Goal: Transaction & Acquisition: Purchase product/service

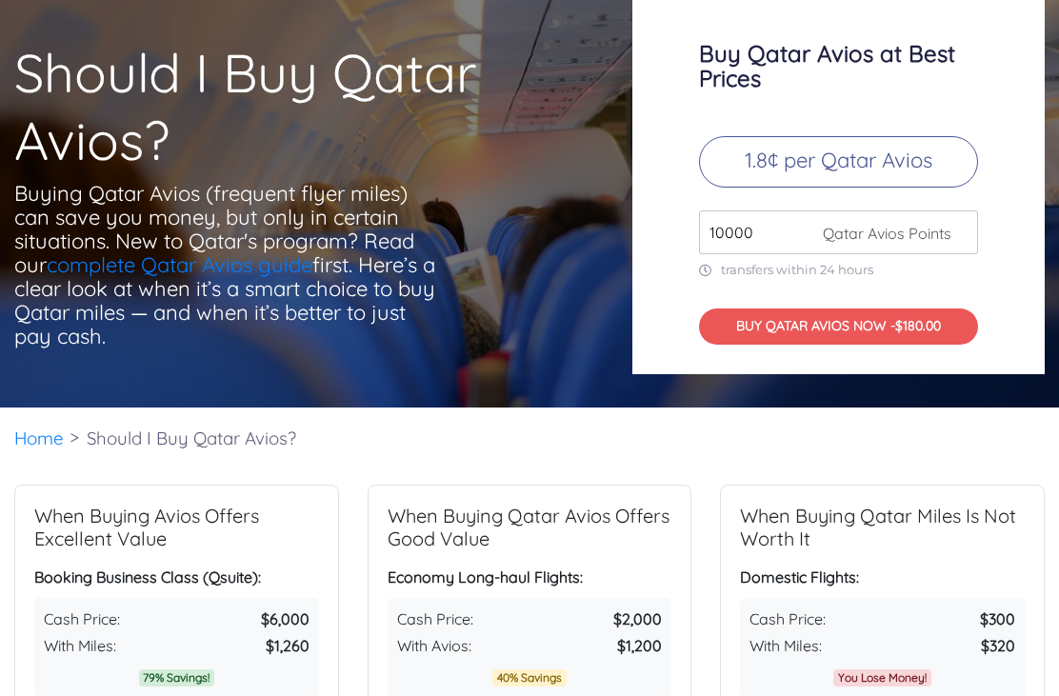
scroll to position [111, 0]
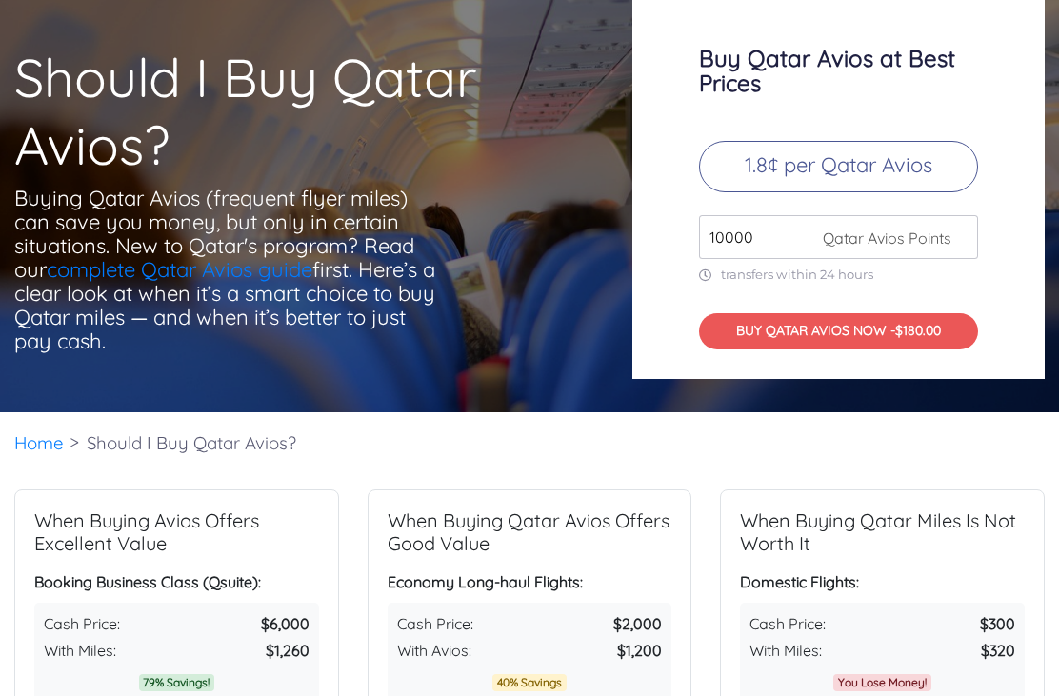
click at [884, 352] on button "BUY QATAR AVIOS NOW - $180.00" at bounding box center [838, 332] width 279 height 37
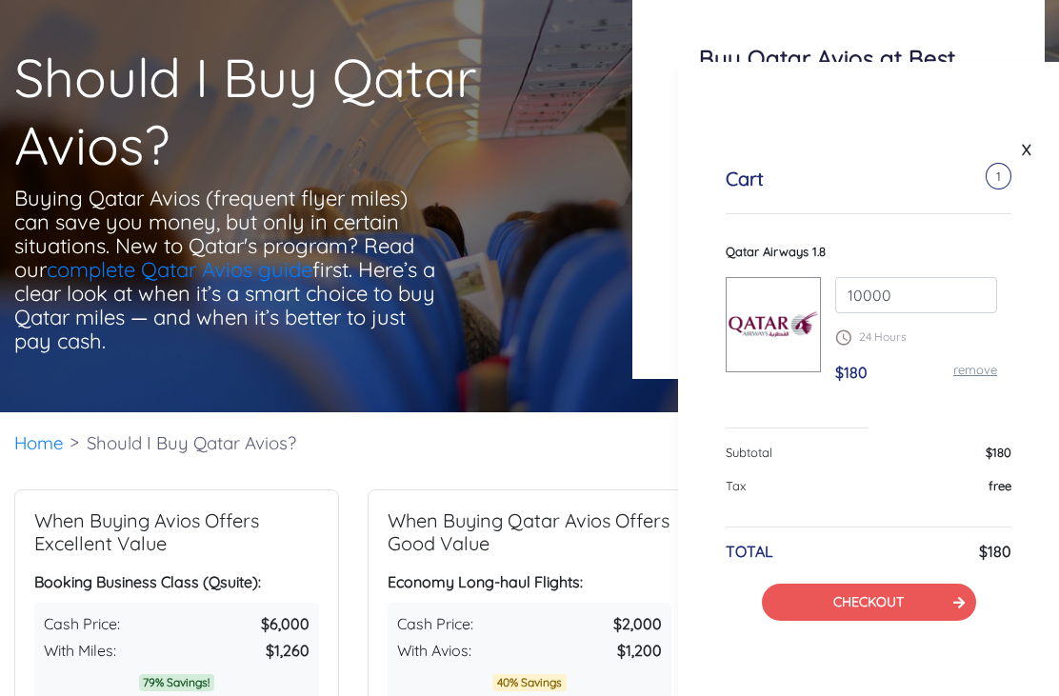
click at [904, 594] on link "CHECKOUT" at bounding box center [869, 601] width 70 height 17
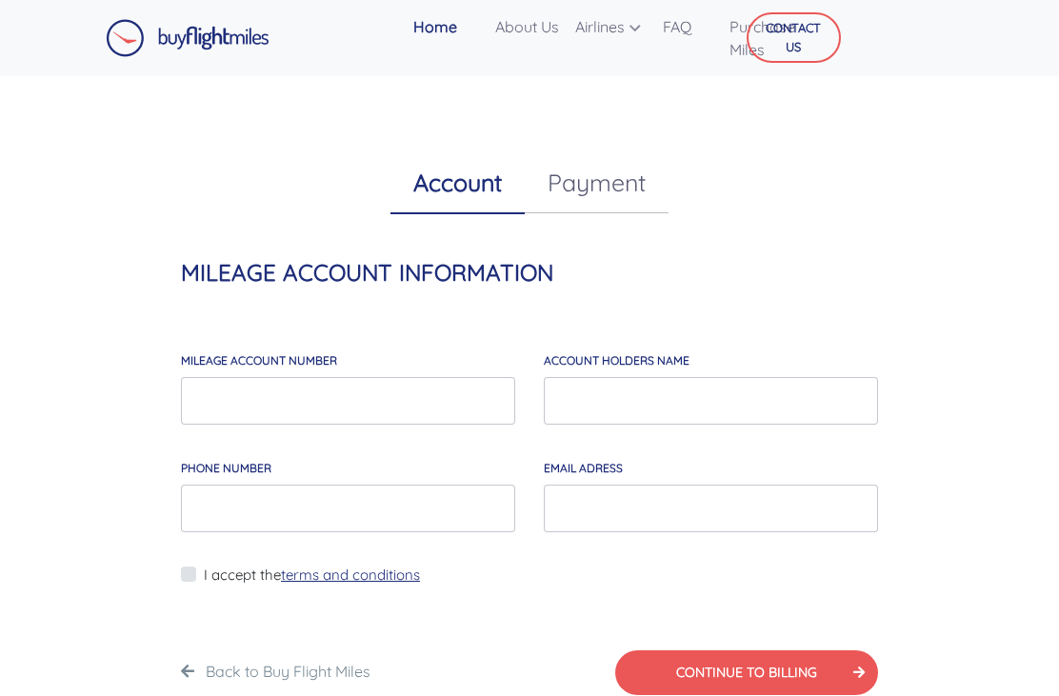
click at [807, 39] on button "CONTACT US" at bounding box center [794, 37] width 94 height 50
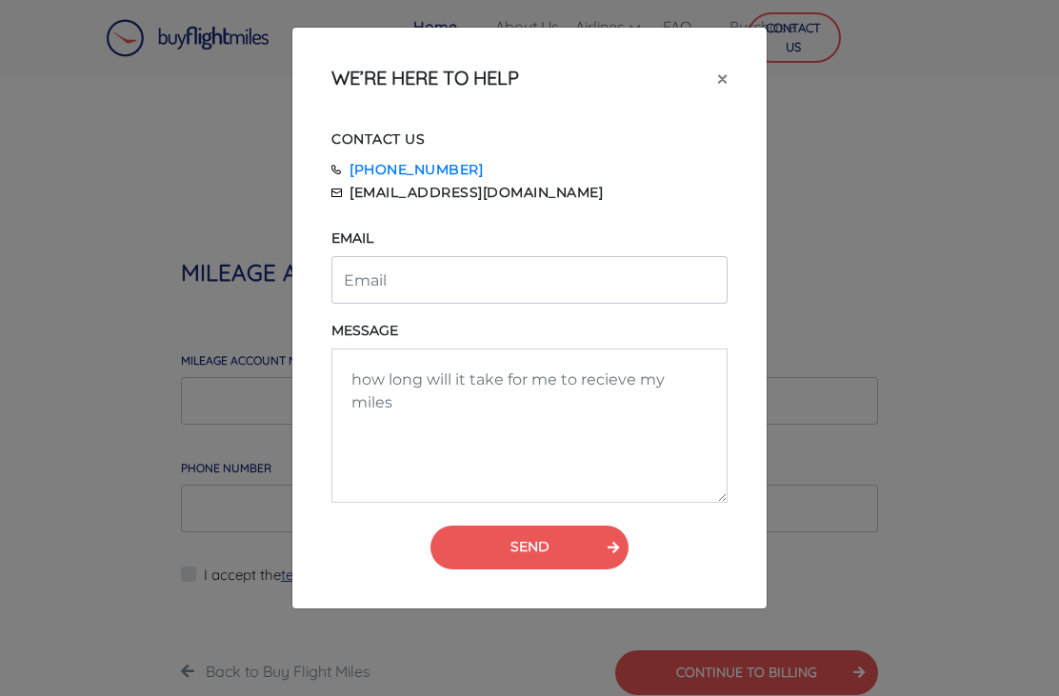
click at [732, 102] on button "×" at bounding box center [722, 77] width 41 height 53
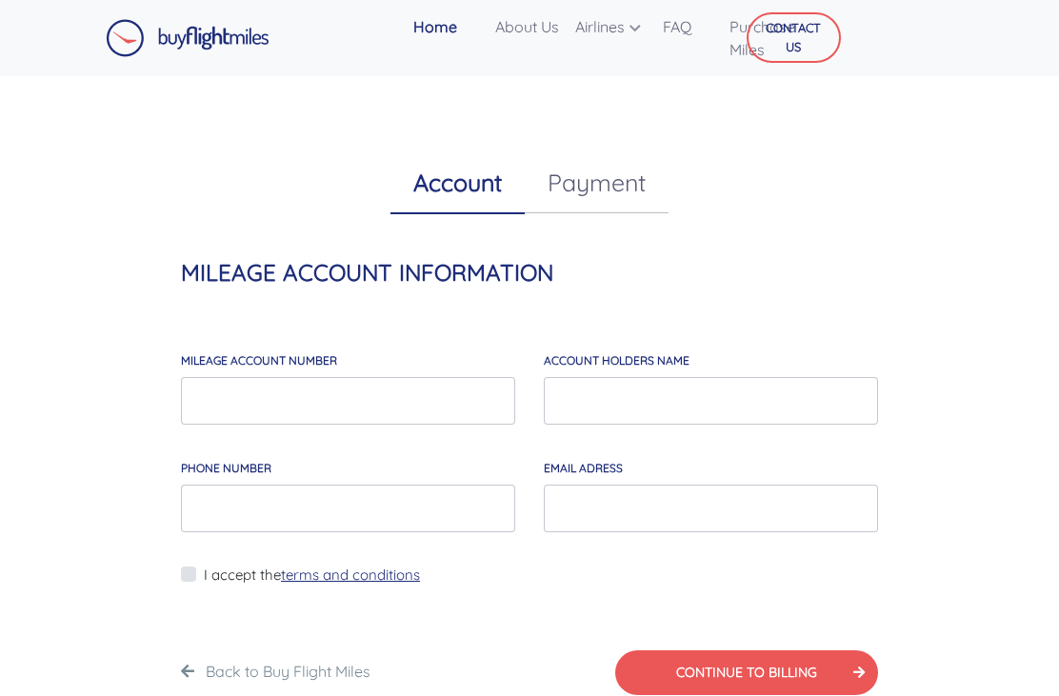
click at [753, 42] on button "CONTACT US" at bounding box center [794, 37] width 94 height 50
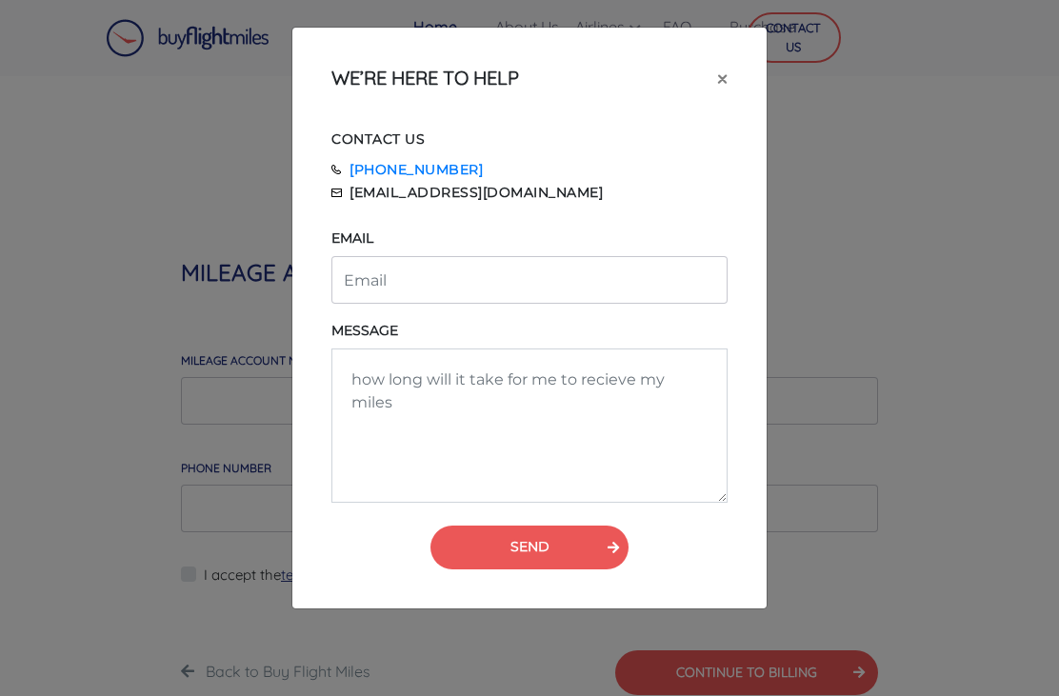
click at [854, 78] on div "WE’RE HERE TO HELP × CONTACT US 855-345-3500 info@buyflightmiles.com EMAIL MESS…" at bounding box center [529, 348] width 1059 height 696
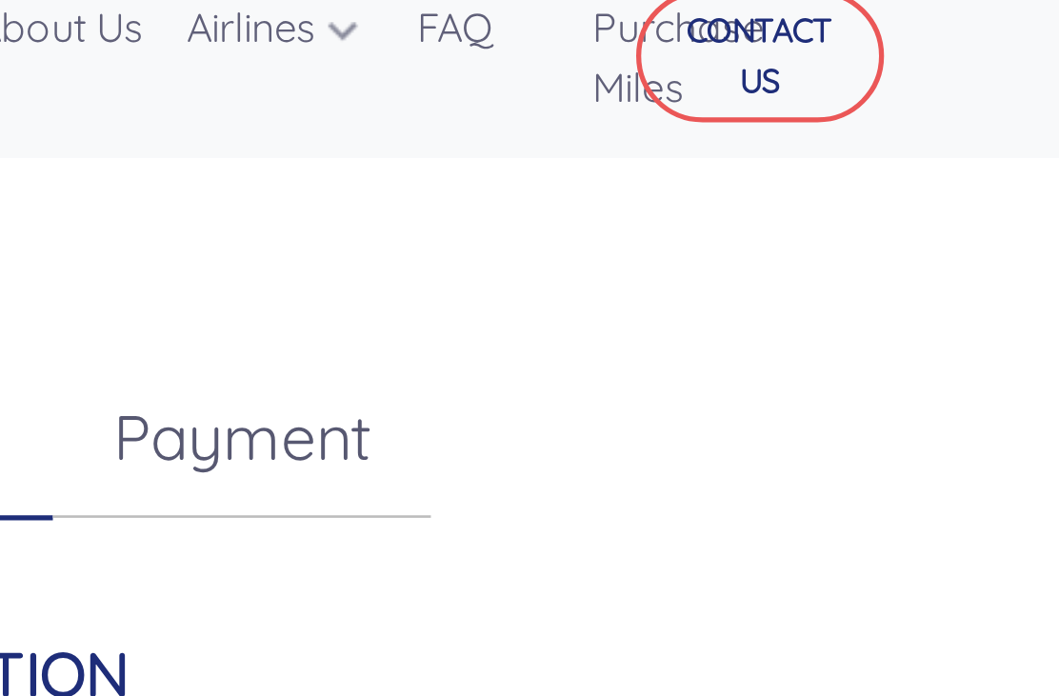
click at [725, 39] on div "CONTACT US" at bounding box center [798, 38] width 146 height 61
click at [725, 35] on div "CONTACT US" at bounding box center [798, 38] width 146 height 61
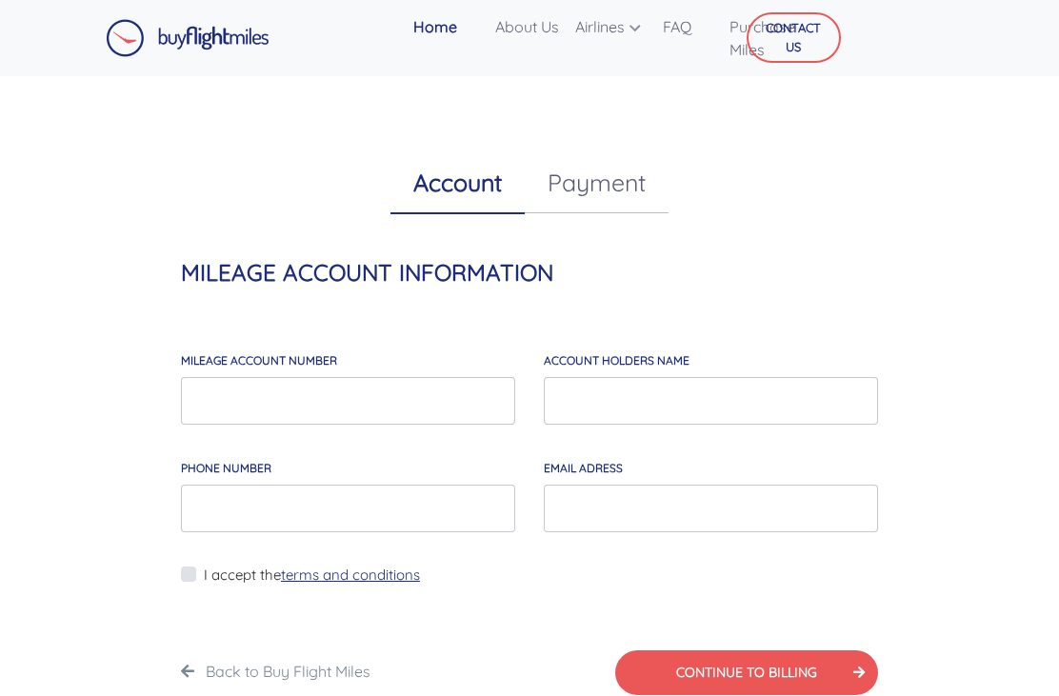
click at [452, 24] on link "Home" at bounding box center [447, 27] width 82 height 38
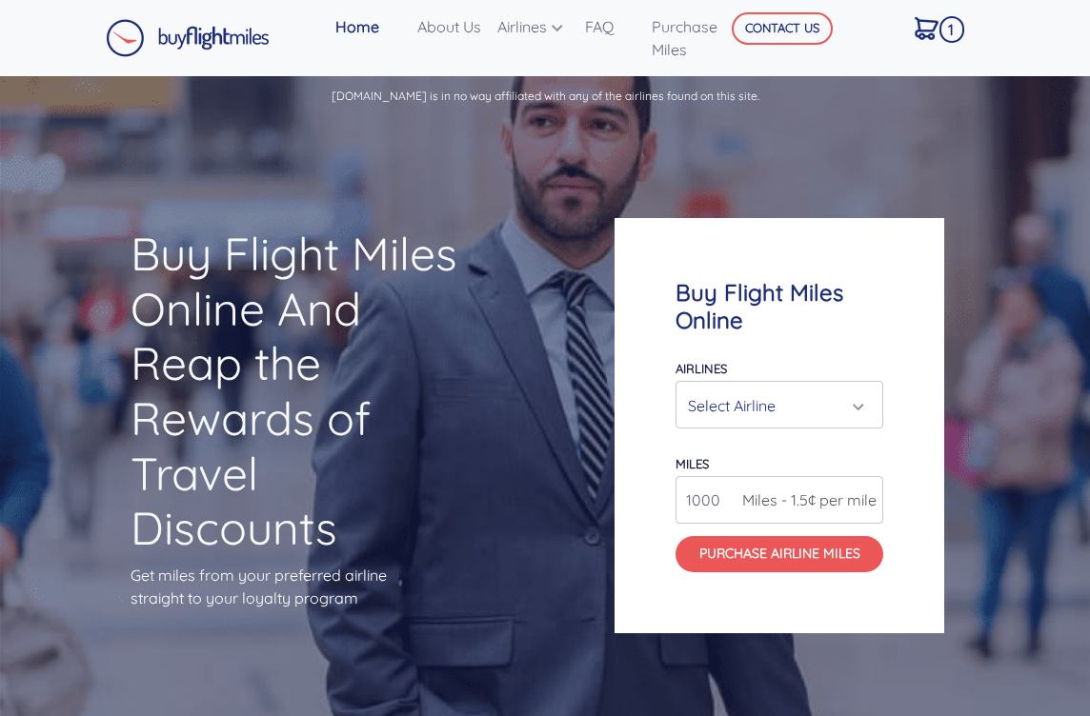
click at [857, 424] on div "Select Airline" at bounding box center [773, 406] width 171 height 36
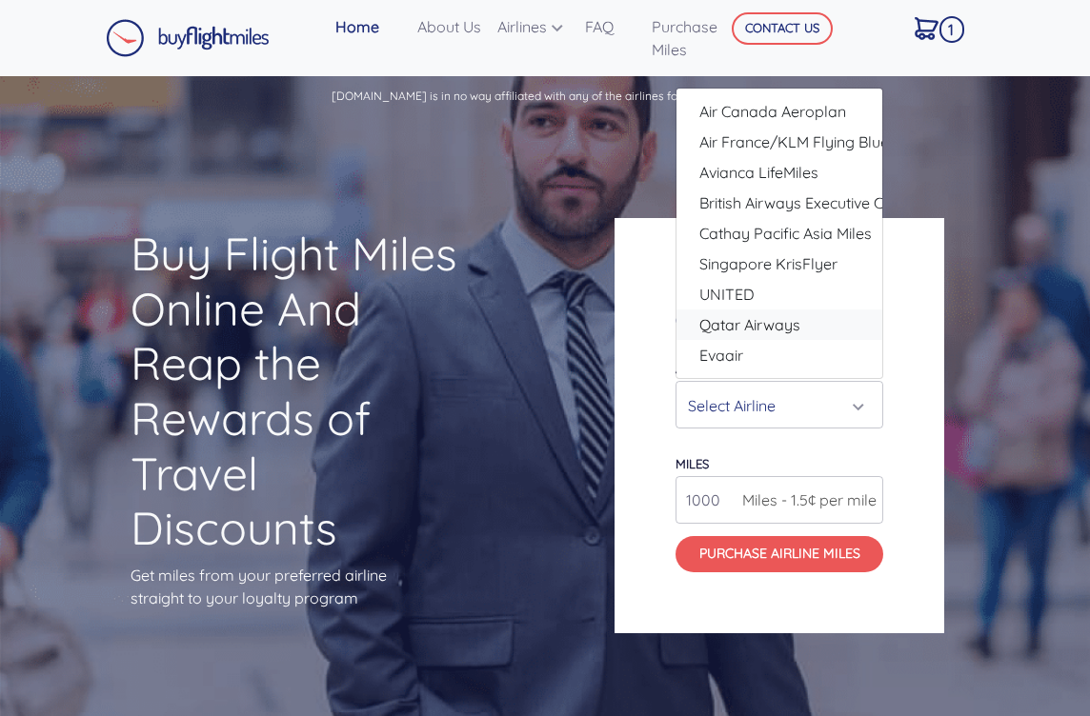
click at [816, 340] on link "Qatar Airways" at bounding box center [779, 325] width 206 height 30
select select "Qatar Airways"
type input "10000"
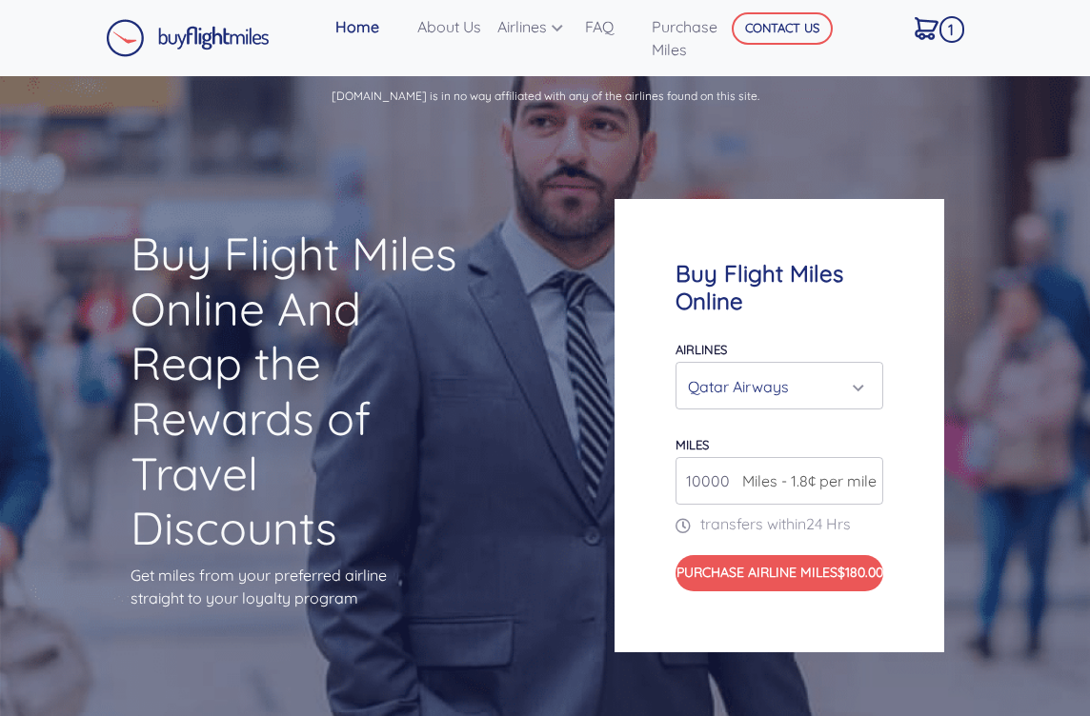
click at [866, 405] on div "Qatar Airways" at bounding box center [779, 387] width 183 height 36
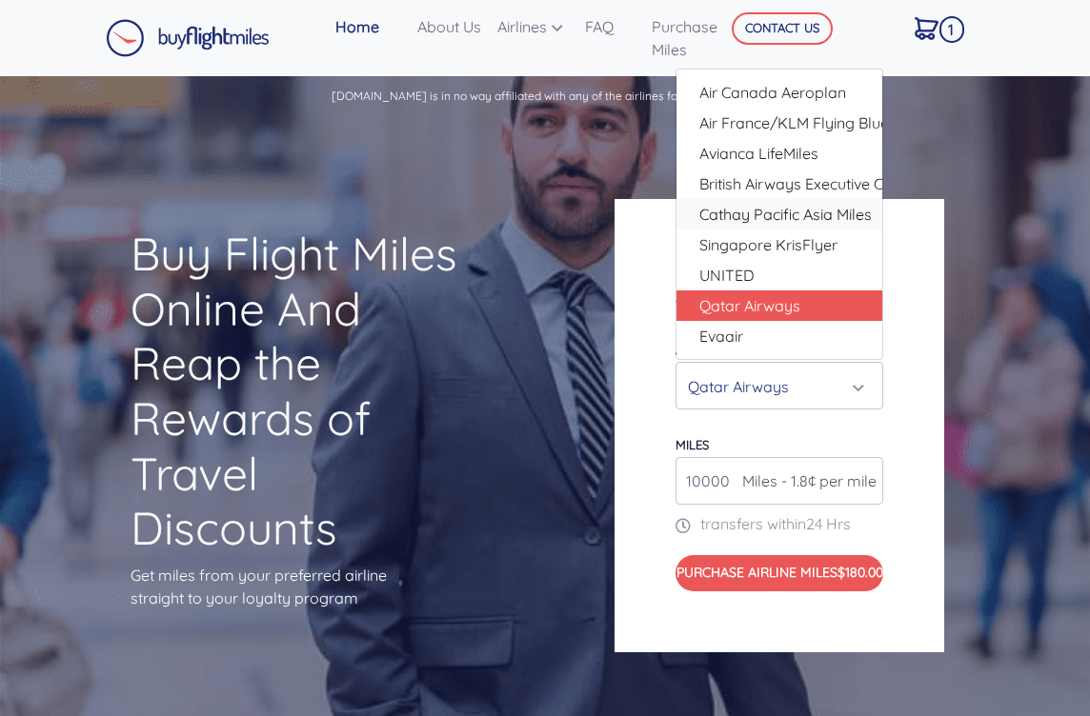
click at [843, 230] on link "Cathay Pacific Asia Miles" at bounding box center [779, 214] width 206 height 30
select select "Cathay Pacific Asia Miles"
type input "80000"
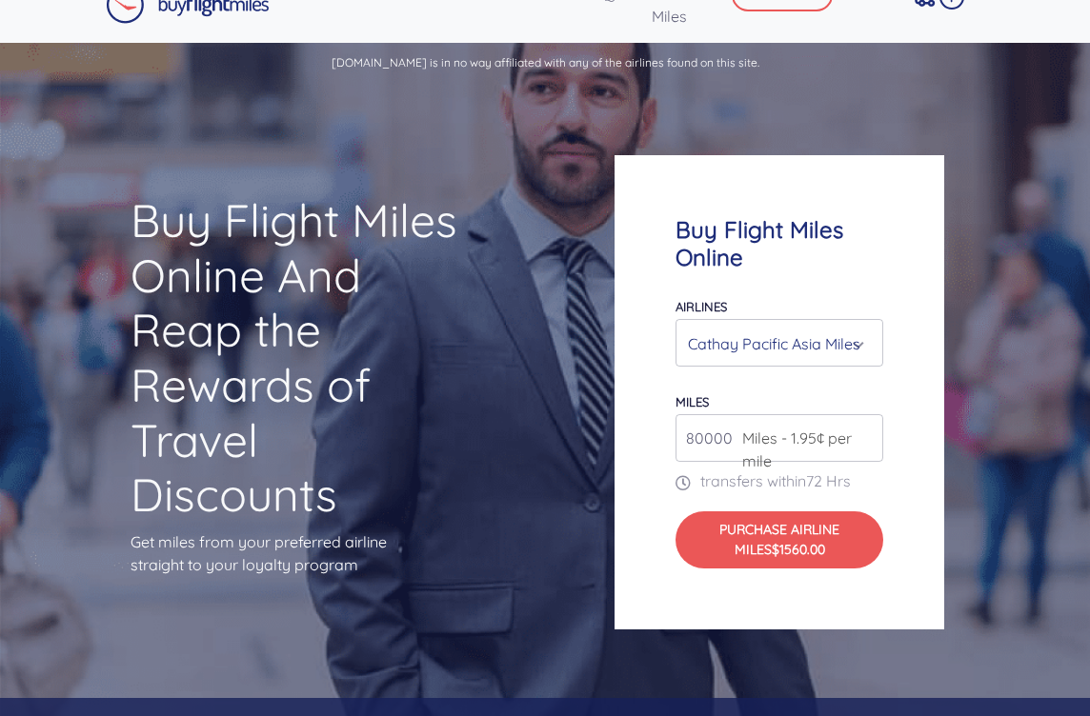
scroll to position [12, 0]
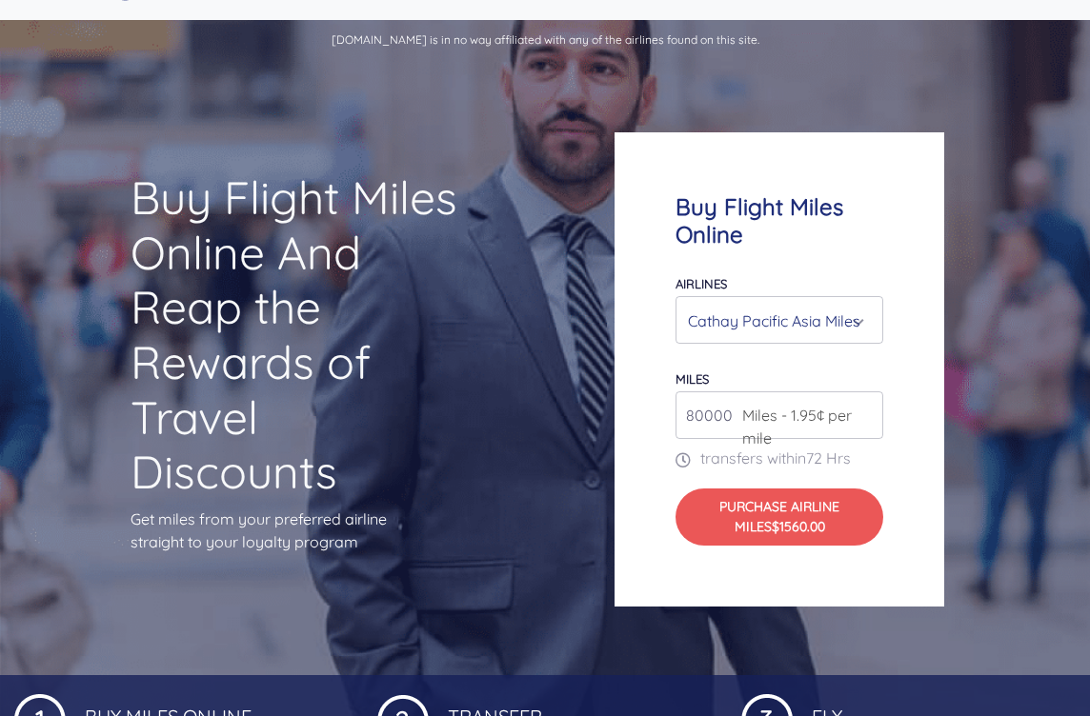
click at [847, 339] on div "Cathay Pacific Asia Miles" at bounding box center [773, 321] width 171 height 36
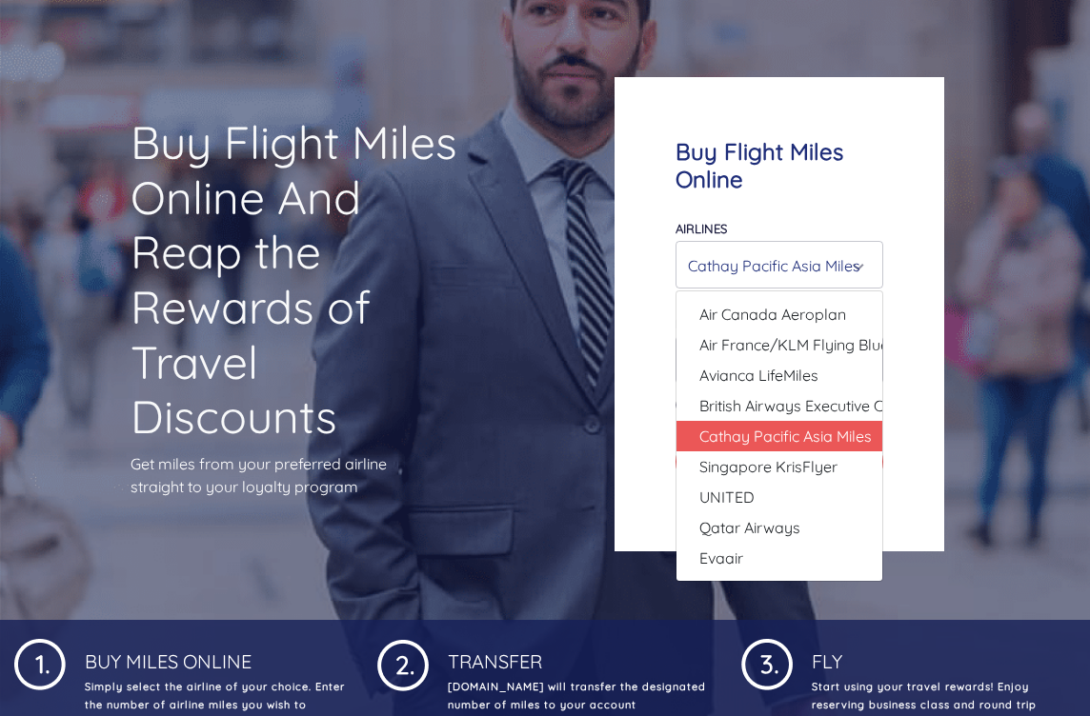
scroll to position [111, 0]
click at [810, 573] on link "Evaair" at bounding box center [779, 558] width 206 height 30
select select "Evaair"
type input "50000"
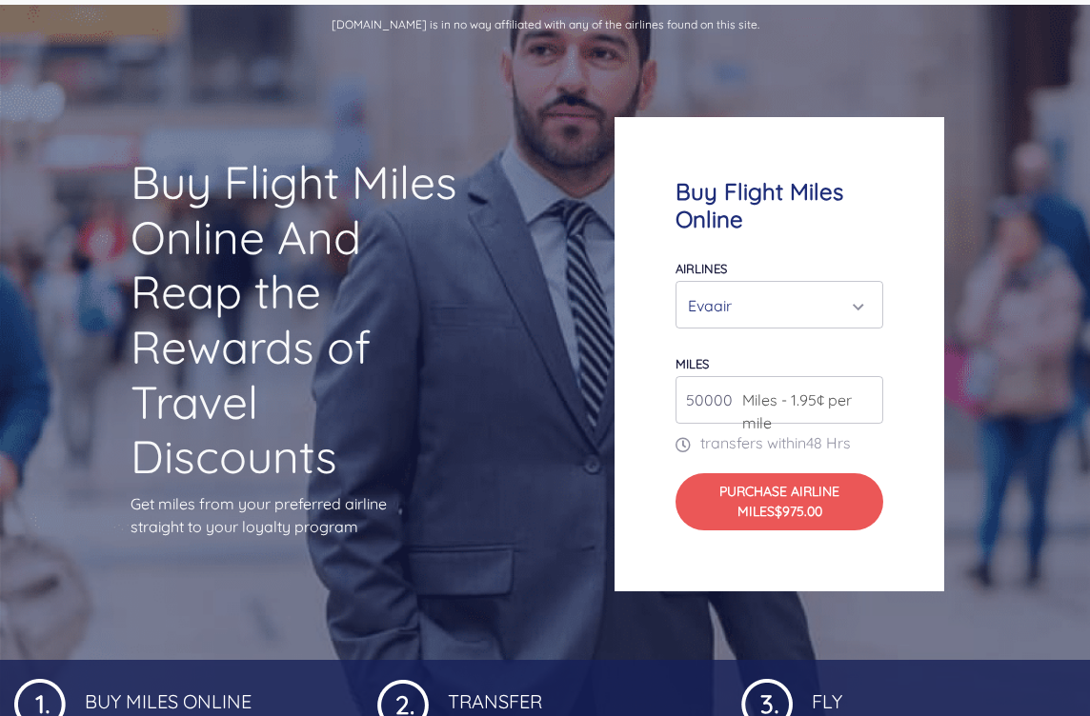
scroll to position [73, 0]
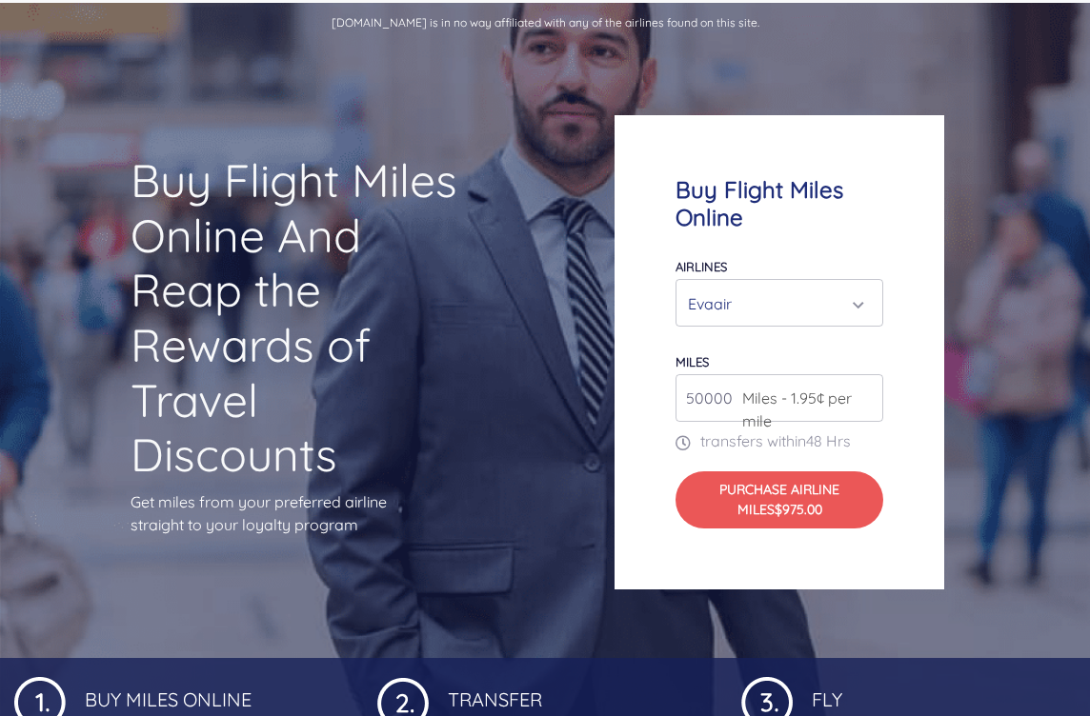
click at [828, 429] on span "Miles - 1.95¢ per mile" at bounding box center [808, 410] width 151 height 46
click at [813, 432] on span "Miles - 1.95¢ per mile" at bounding box center [808, 410] width 151 height 46
click at [814, 432] on span "Miles - 1.95¢ per mile" at bounding box center [808, 410] width 151 height 46
click at [871, 322] on div "Evaair" at bounding box center [779, 304] width 183 height 36
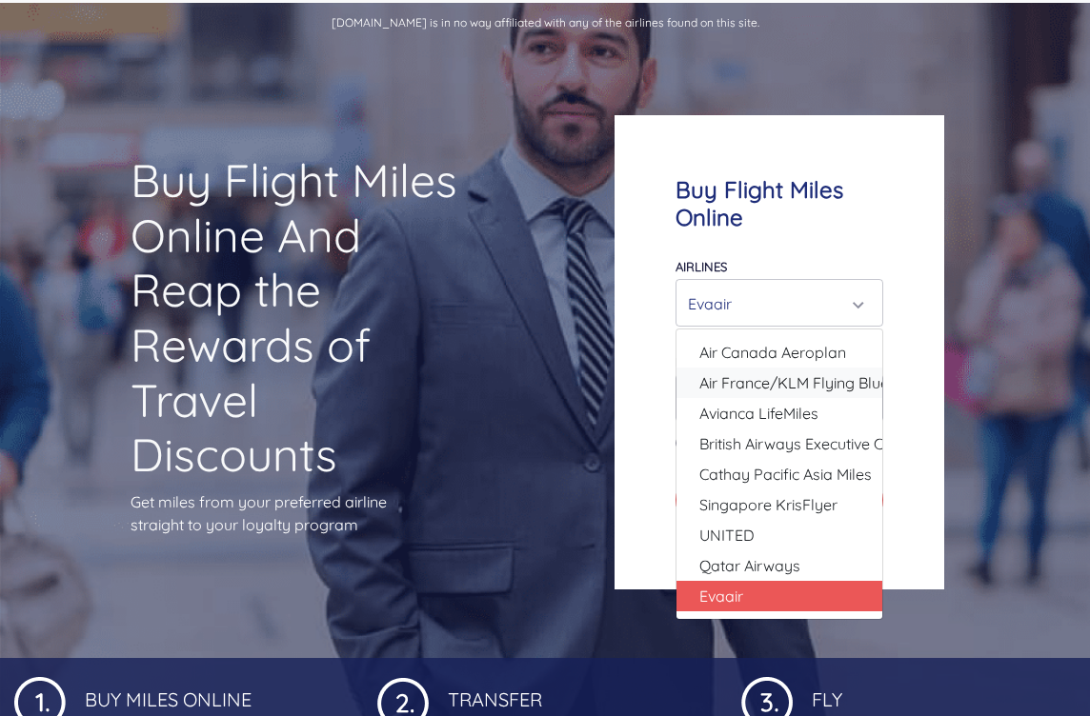
click at [860, 394] on span "Air France/KLM Flying Blue" at bounding box center [794, 383] width 190 height 23
select select "Air France/KLM Flying Blue"
type input "49000"
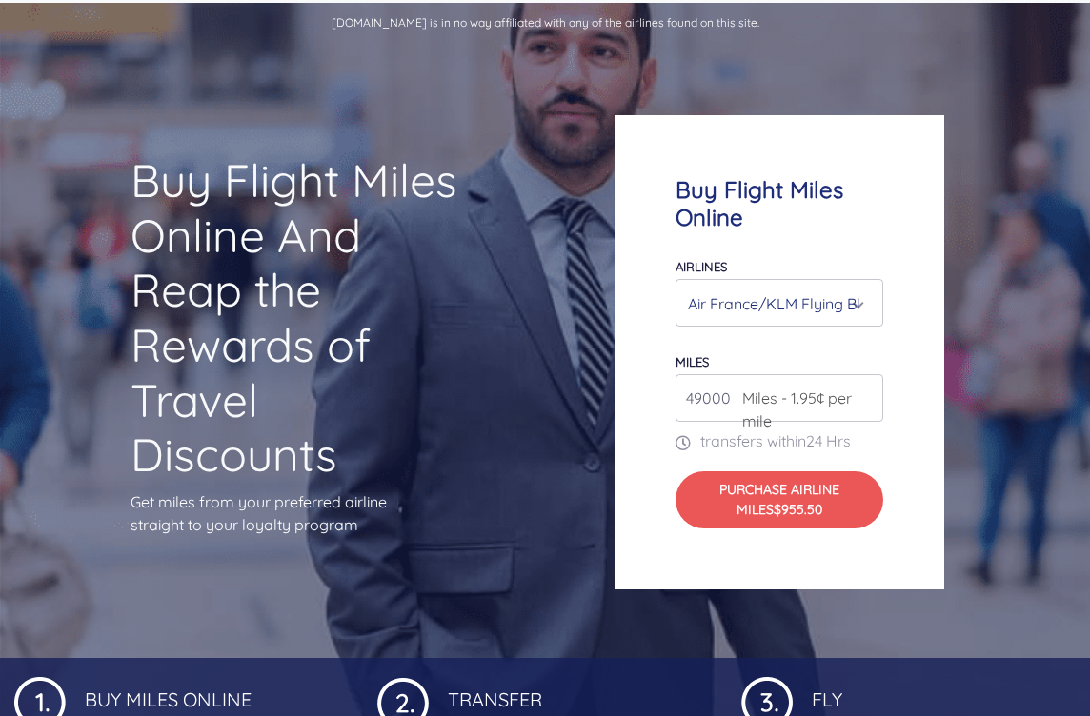
click at [870, 322] on div "Air France/KLM Flying Blue" at bounding box center [779, 304] width 183 height 36
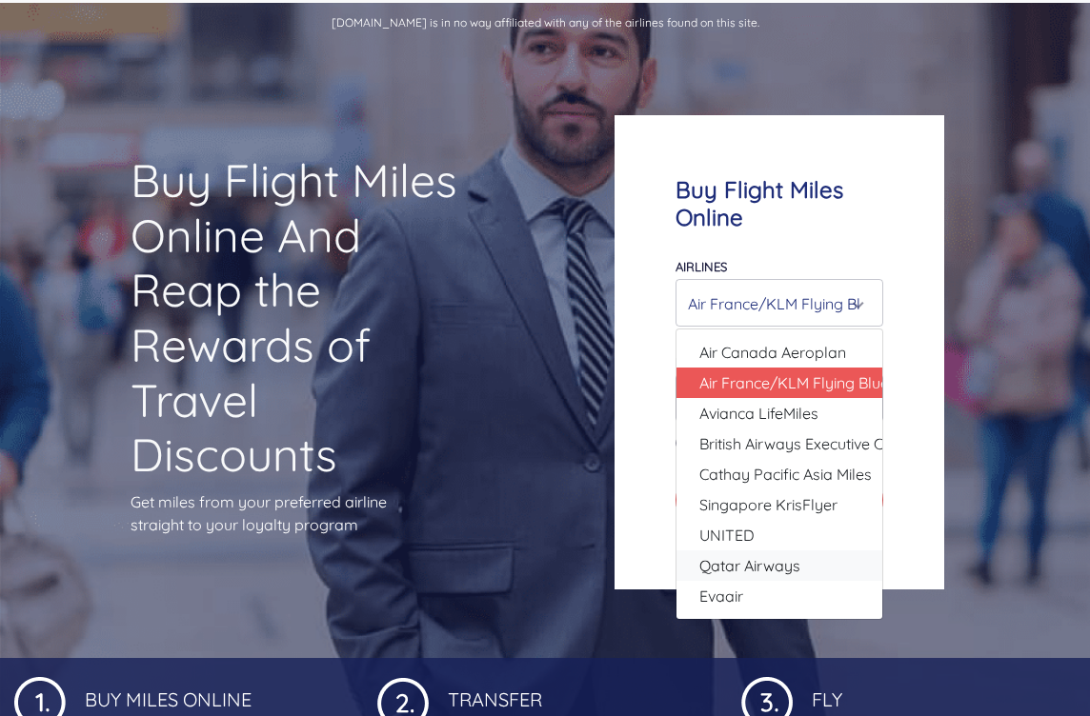
click at [832, 581] on link "Qatar Airways" at bounding box center [779, 566] width 206 height 30
select select "Qatar Airways"
type input "10000"
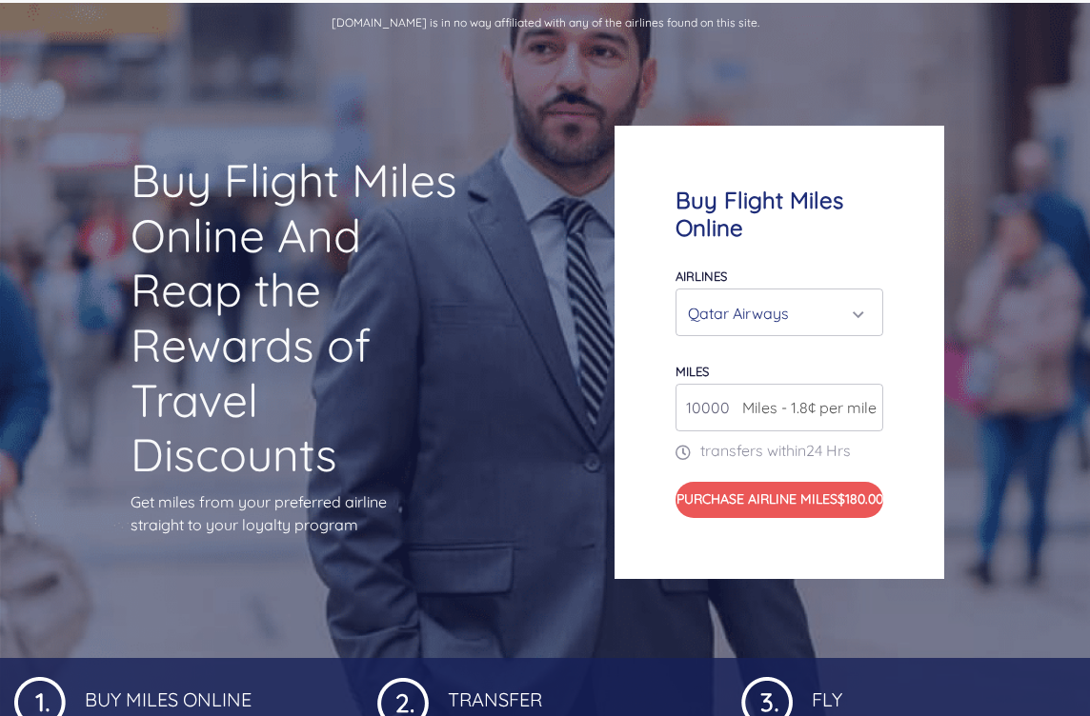
click at [880, 328] on div "Qatar Airways" at bounding box center [779, 313] width 206 height 46
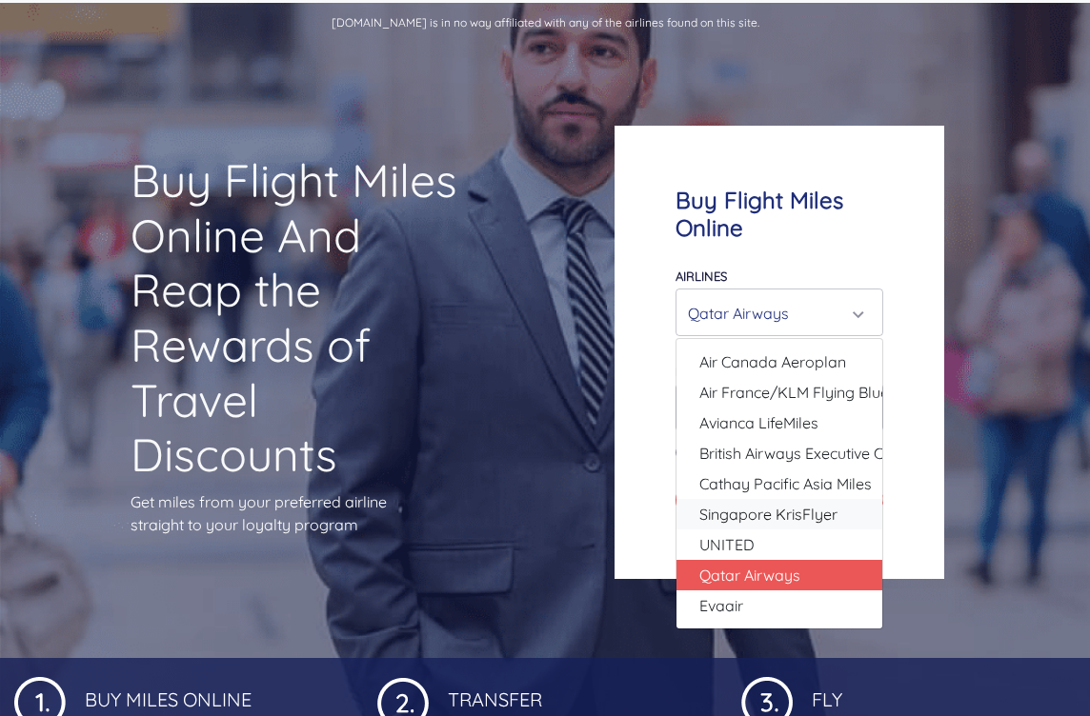
click at [817, 526] on span "Singapore KrisFlyer" at bounding box center [768, 514] width 138 height 23
select select "Singapore KrisFlyer"
type input "80000"
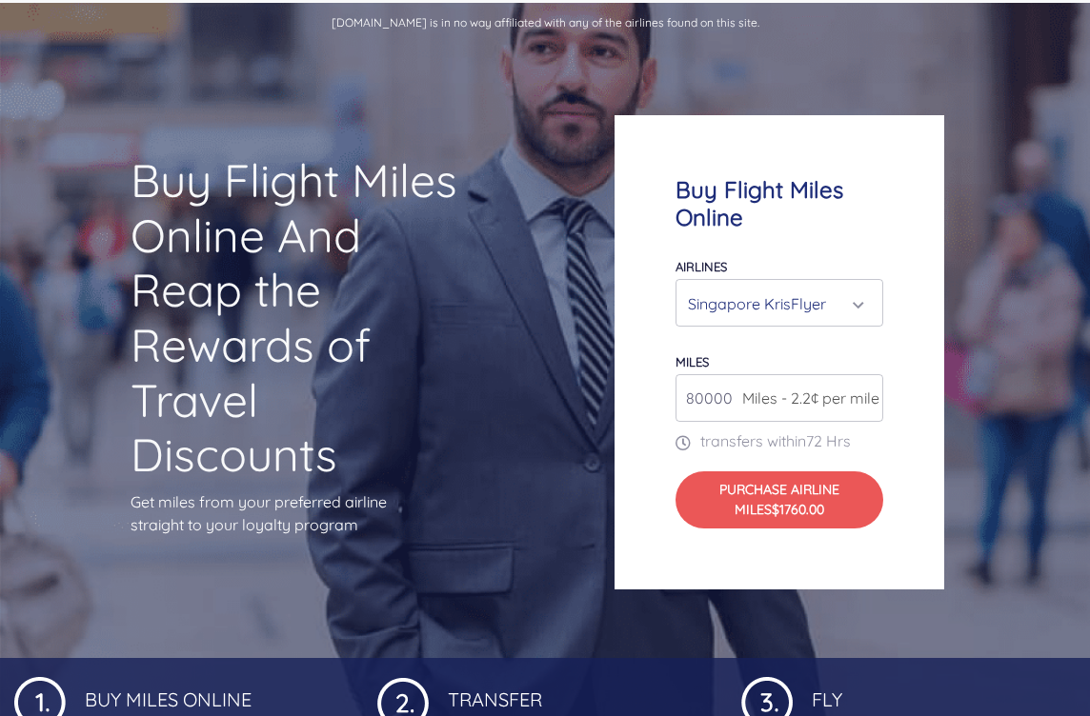
click at [872, 326] on div "Singapore KrisFlyer" at bounding box center [779, 303] width 206 height 46
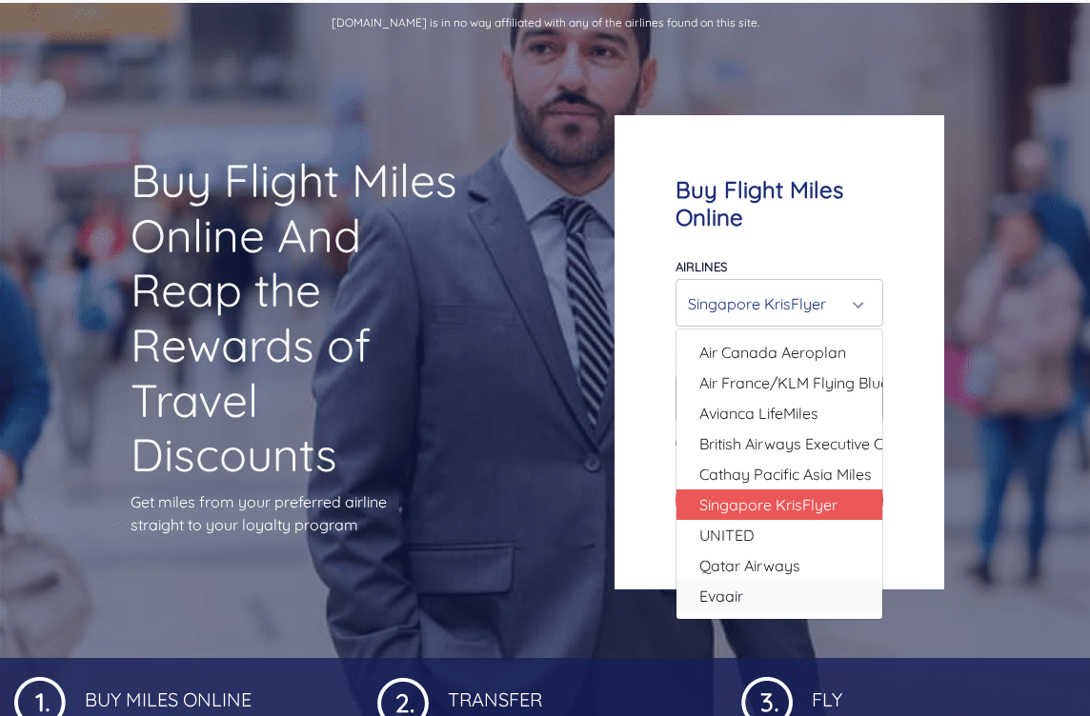
click at [775, 612] on link "Evaair" at bounding box center [779, 596] width 206 height 30
select select "Evaair"
type input "50000"
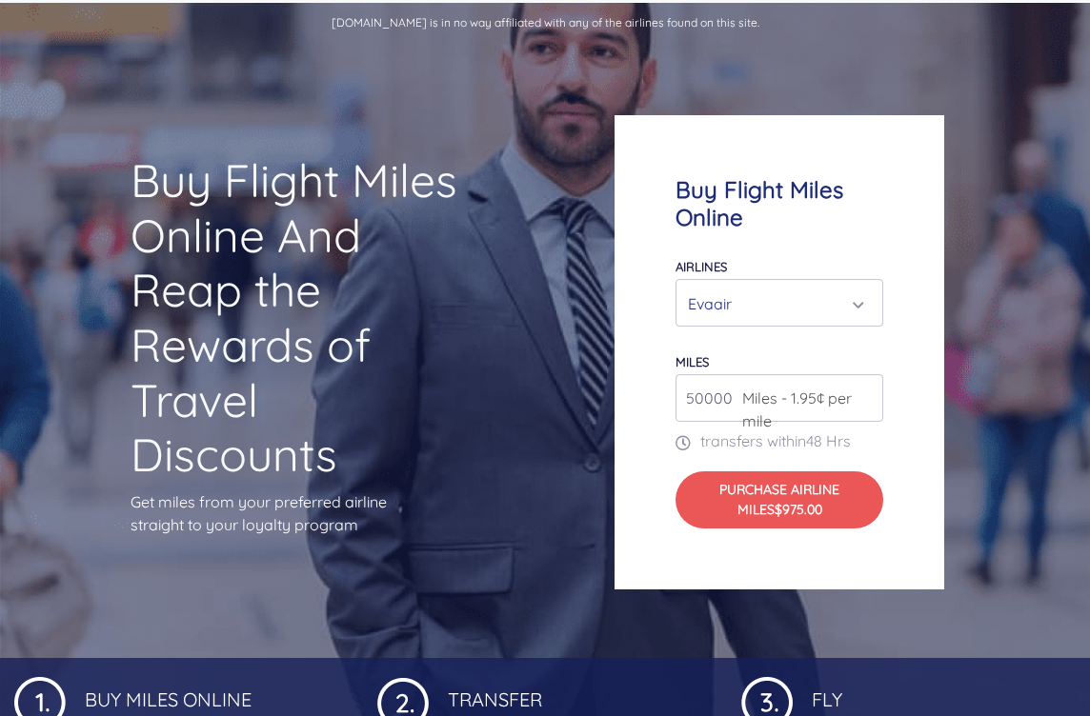
click at [805, 518] on span "$975.00" at bounding box center [798, 509] width 48 height 17
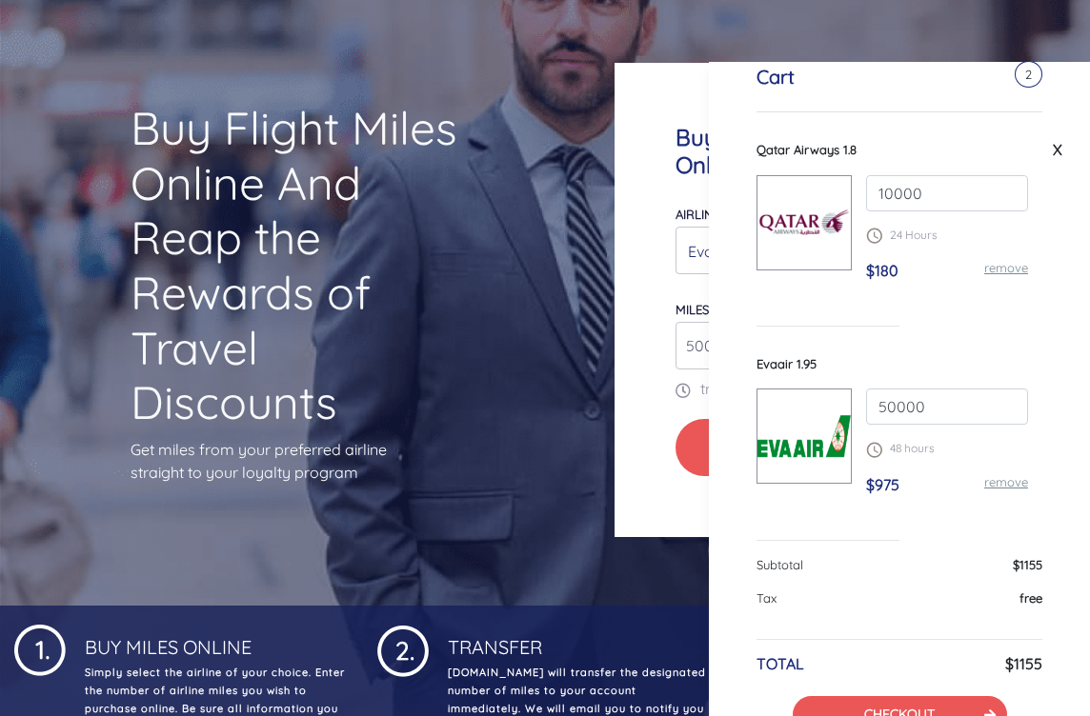
scroll to position [124, 0]
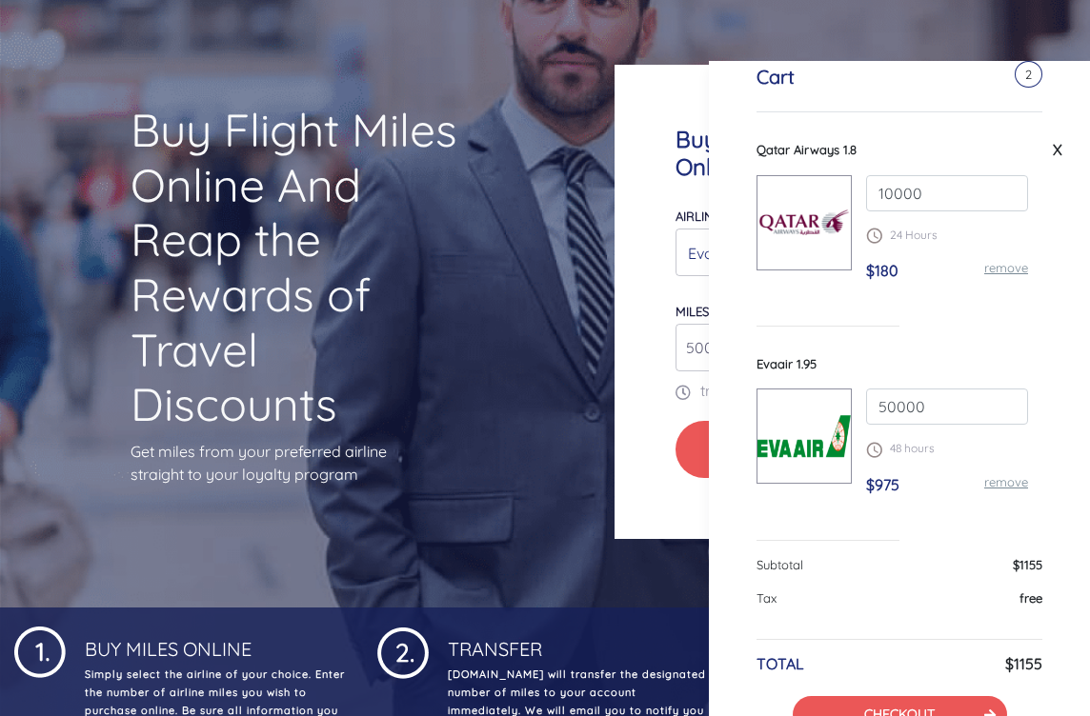
click at [1064, 156] on link "X" at bounding box center [1057, 149] width 19 height 29
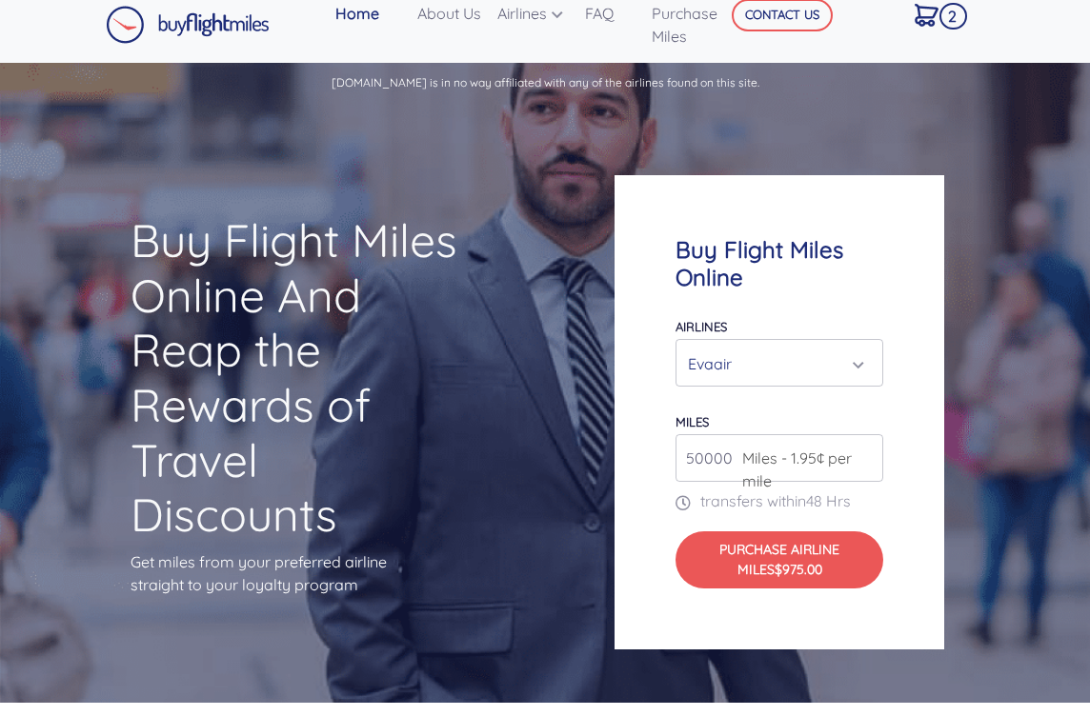
scroll to position [49, 0]
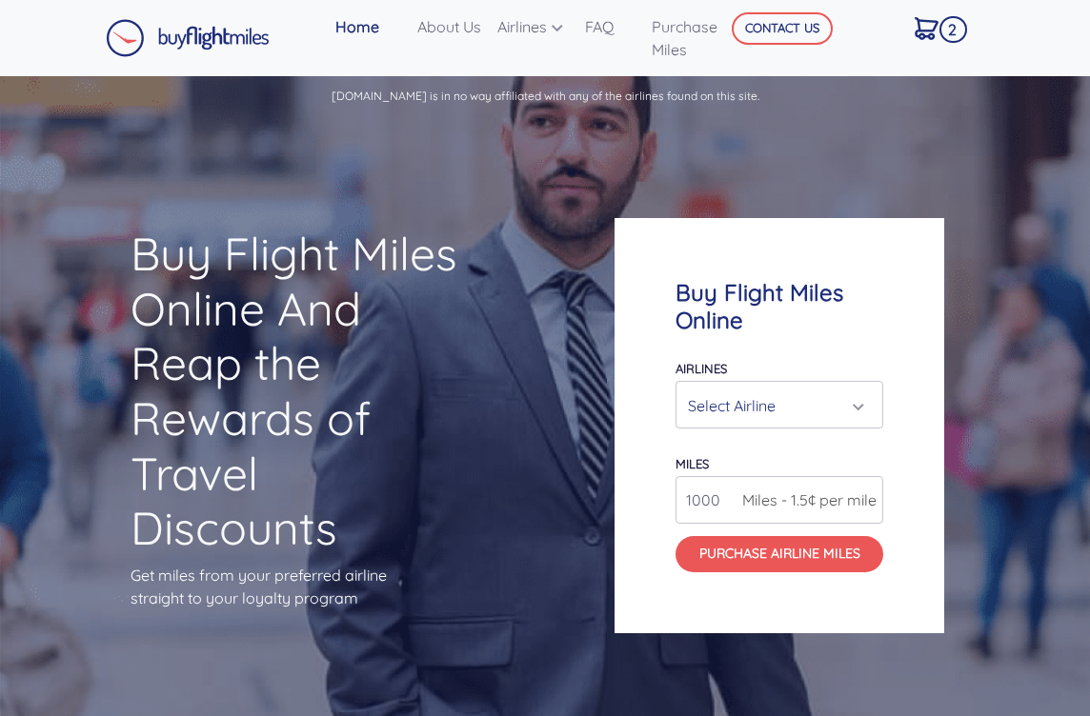
scroll to position [101, 0]
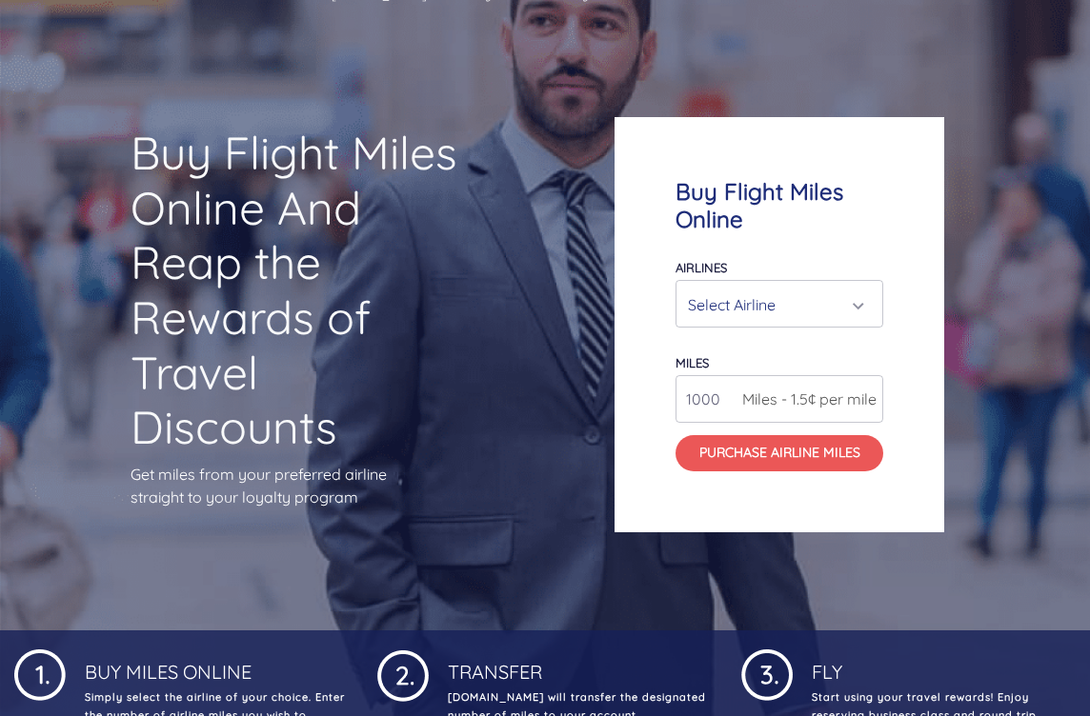
click at [888, 5] on div "Buyflightmiles.com is in no way affiliated with any of the airlines found on th…" at bounding box center [545, 430] width 1090 height 911
click at [870, 323] on div "Select Airline" at bounding box center [779, 305] width 183 height 36
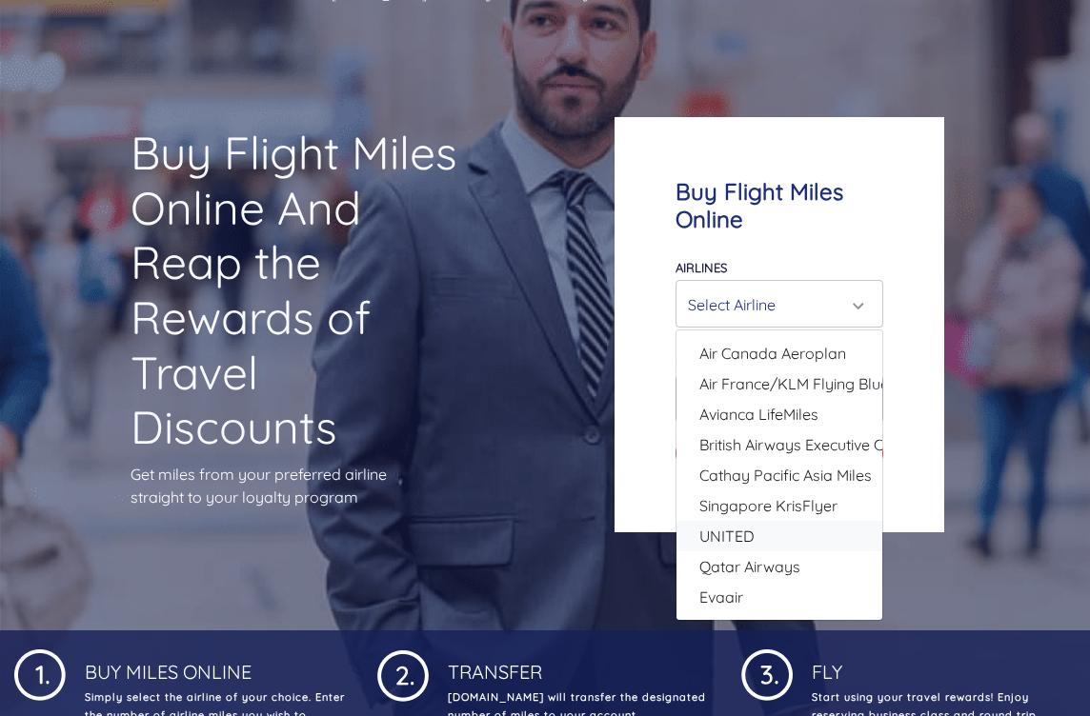
click at [831, 552] on link "UNITED" at bounding box center [779, 536] width 206 height 30
select select "UNITED"
type input "80000"
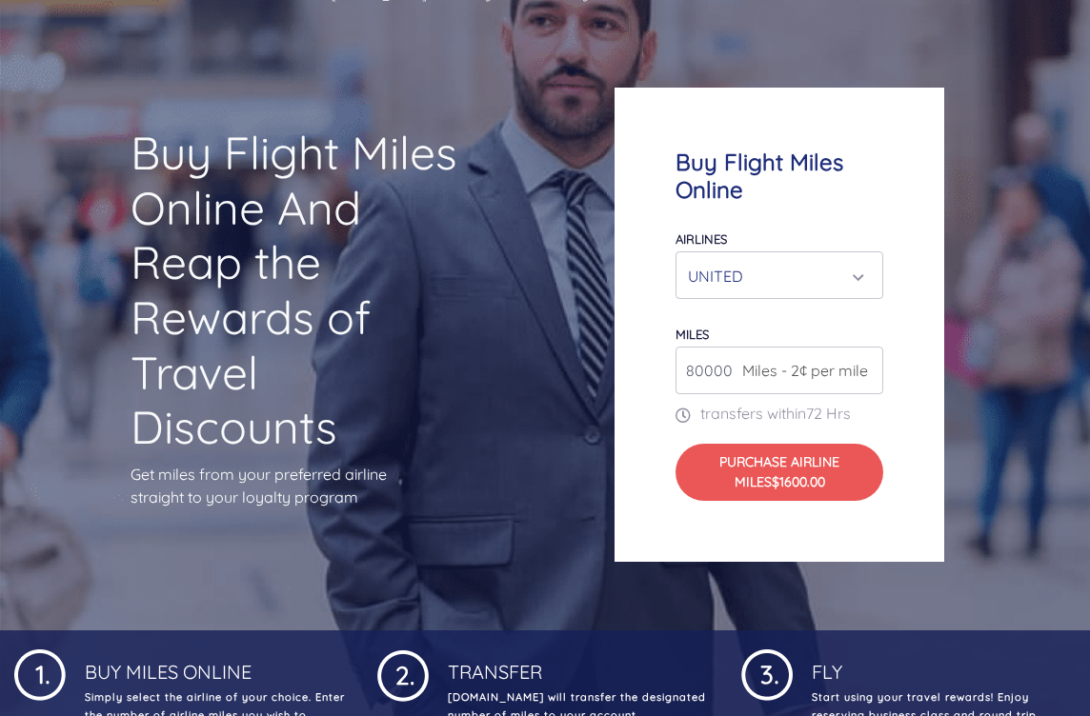
click at [866, 294] on div "UNITED" at bounding box center [779, 276] width 183 height 36
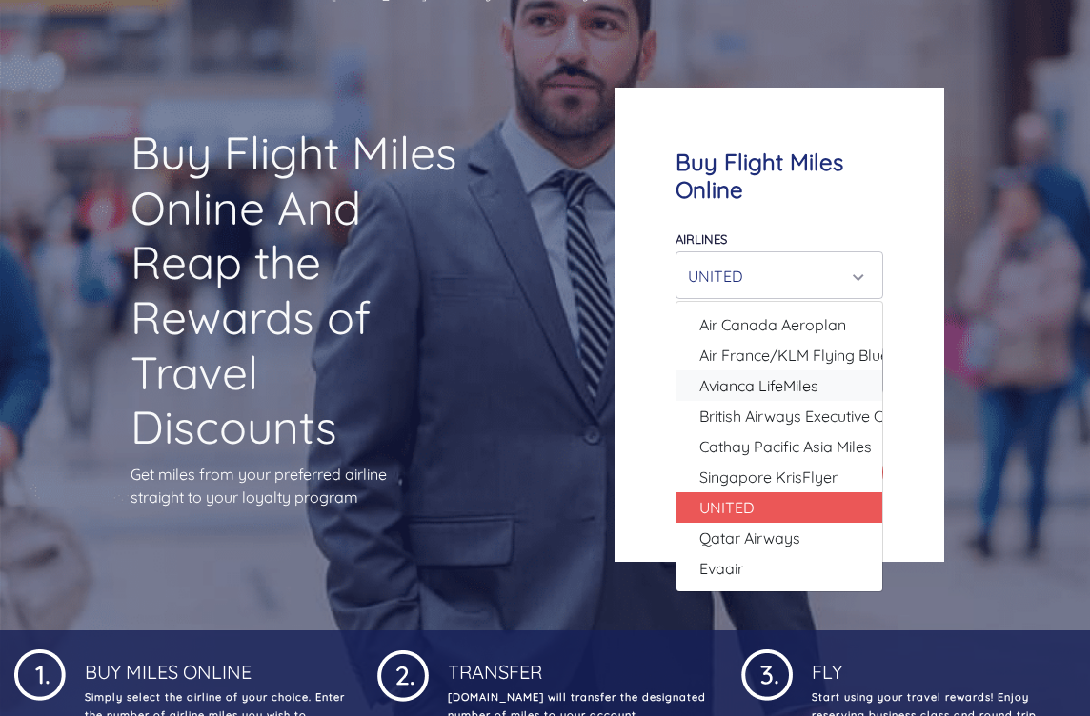
click at [829, 401] on link "Avianca LifeMiles" at bounding box center [779, 386] width 206 height 30
select select "Avianca LifeMiles"
type input "49000"
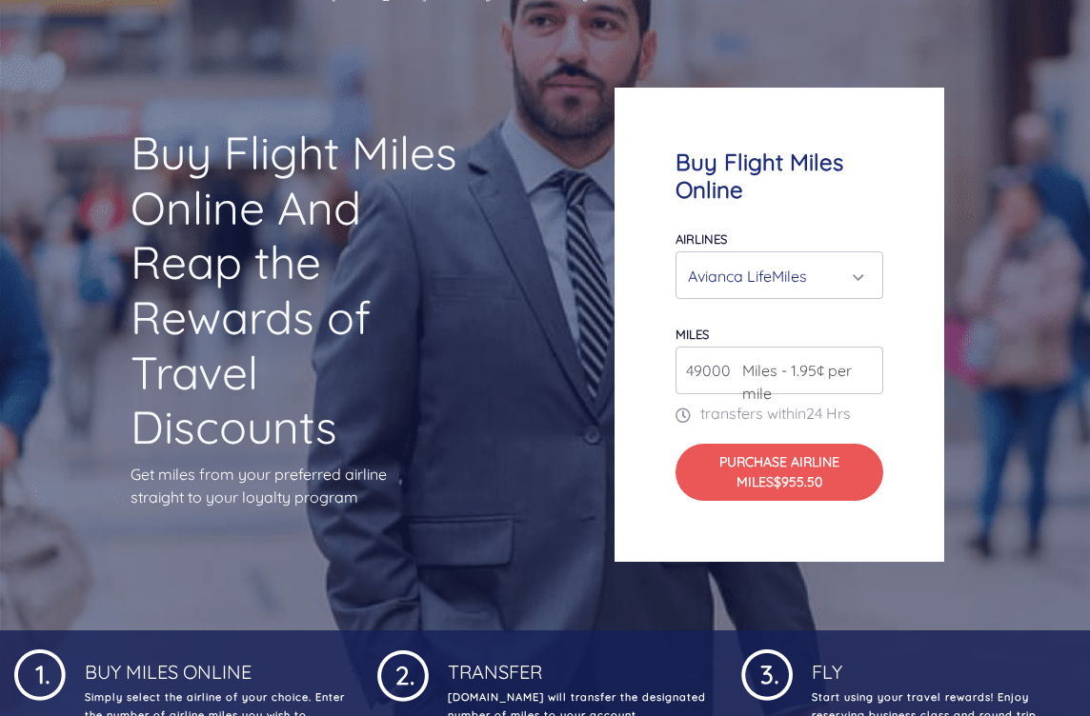
click at [872, 298] on div "Avianca LifeMiles" at bounding box center [779, 275] width 206 height 46
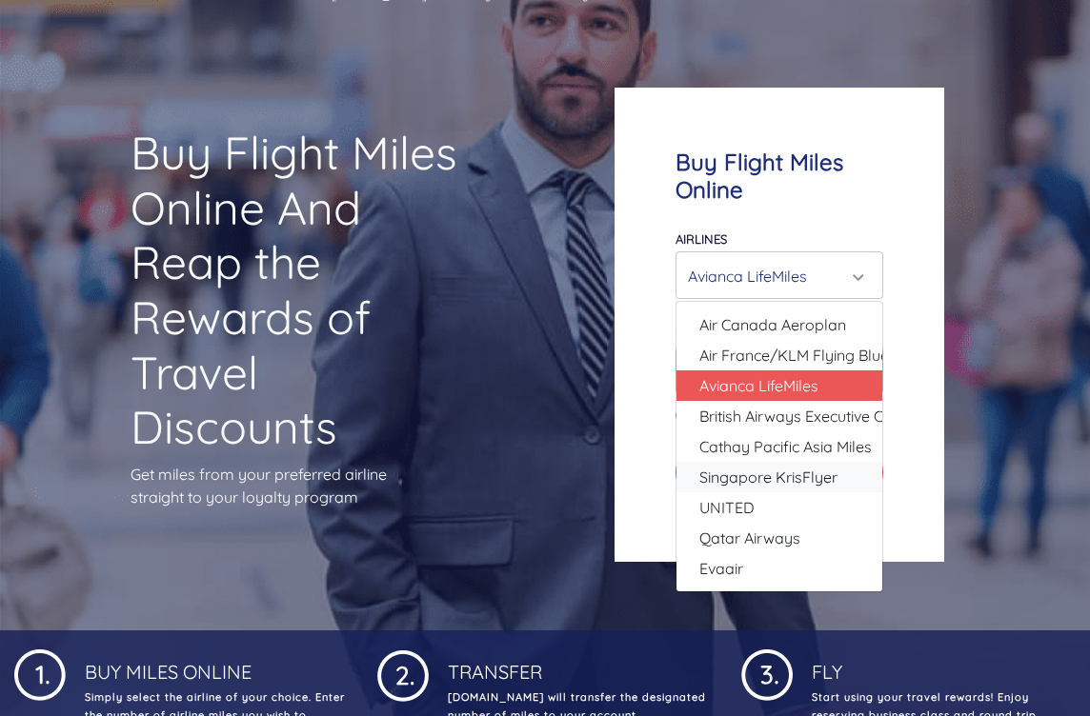
click at [842, 492] on link "Singapore KrisFlyer" at bounding box center [779, 477] width 206 height 30
select select "Singapore KrisFlyer"
type input "80000"
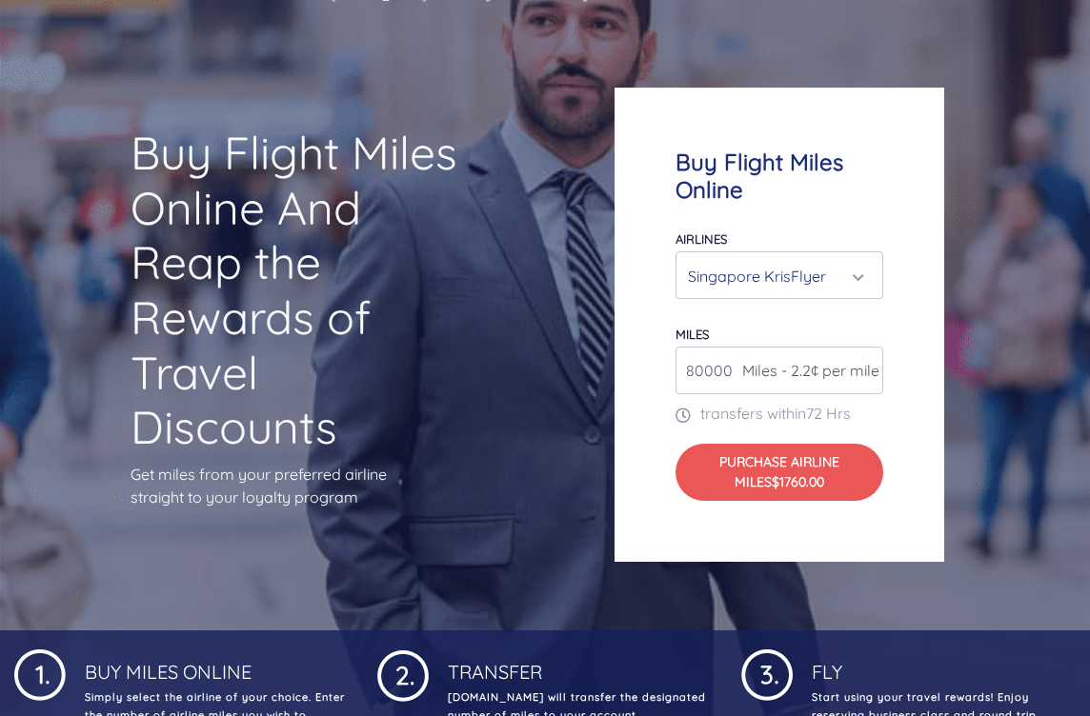
click at [875, 298] on div "Singapore KrisFlyer" at bounding box center [779, 275] width 206 height 46
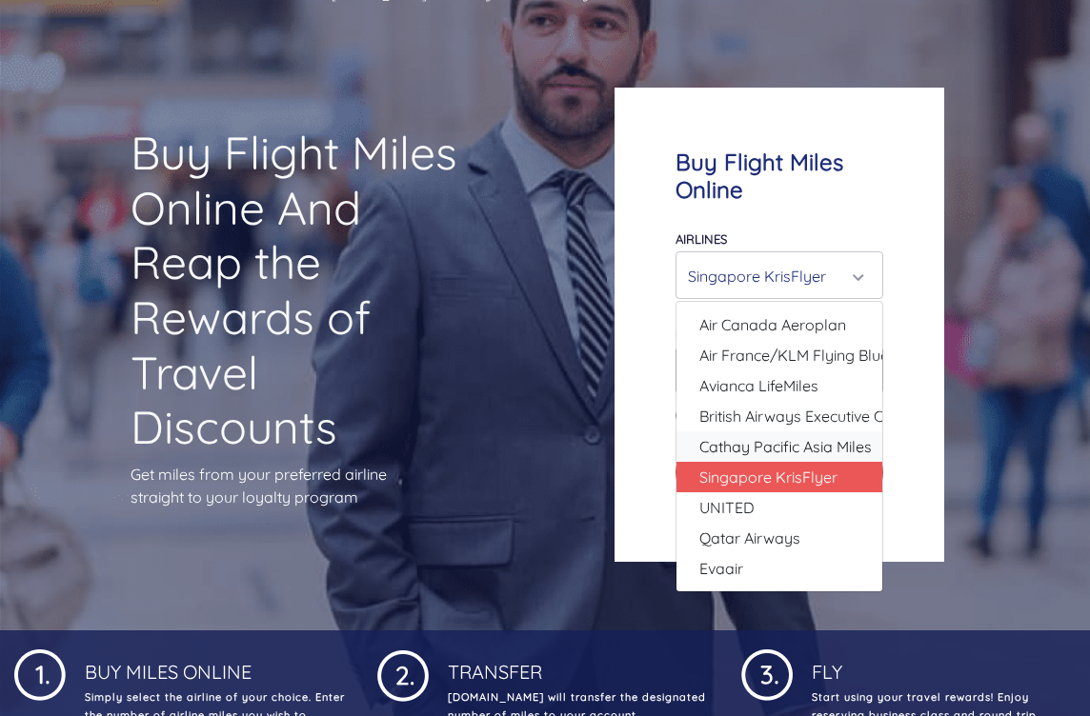
click at [847, 458] on span "Cathay Pacific Asia Miles" at bounding box center [785, 446] width 172 height 23
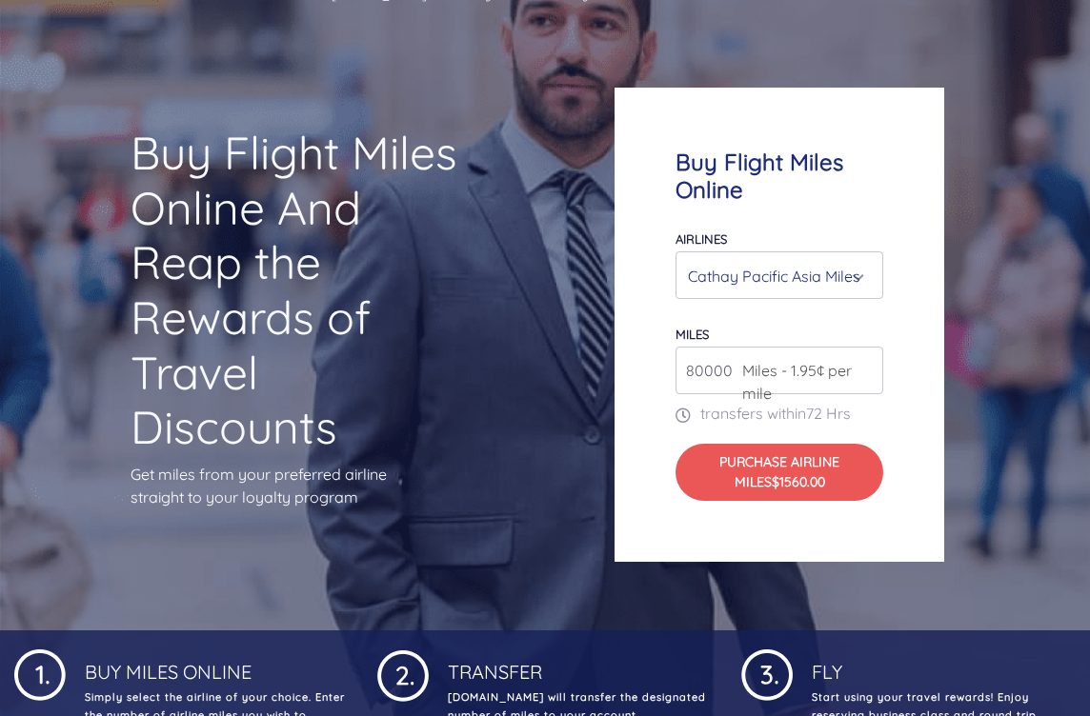
click at [870, 294] on div "Cathay Pacific Asia Miles" at bounding box center [779, 276] width 183 height 36
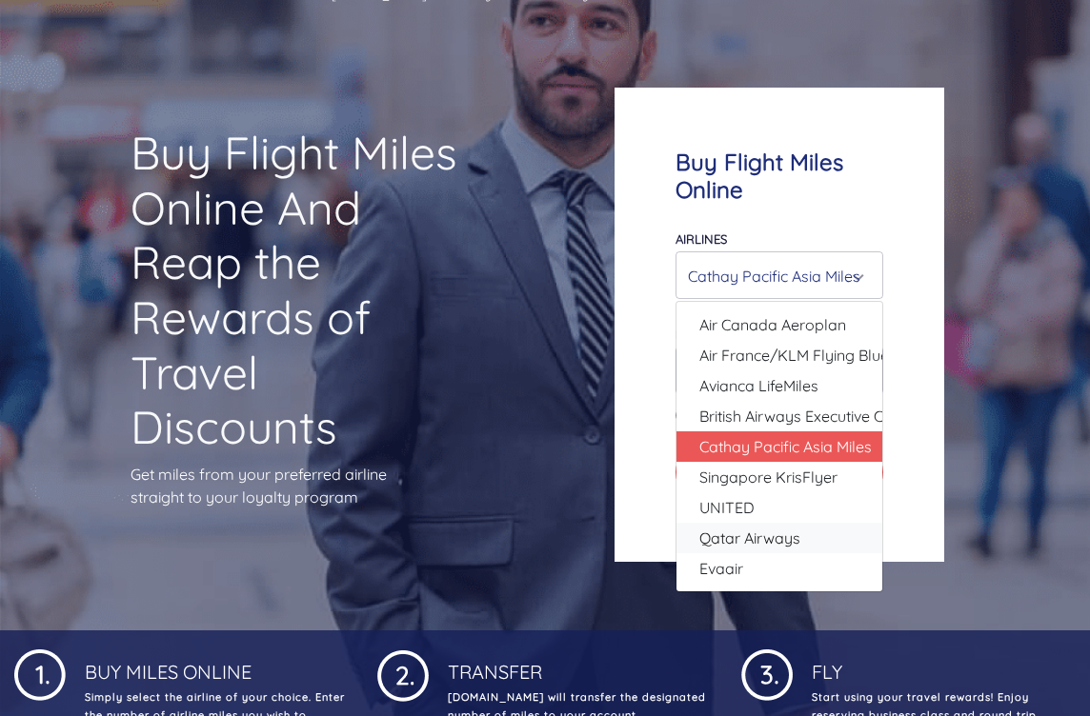
click at [820, 553] on link "Qatar Airways" at bounding box center [779, 538] width 206 height 30
select select "Qatar Airways"
type input "10000"
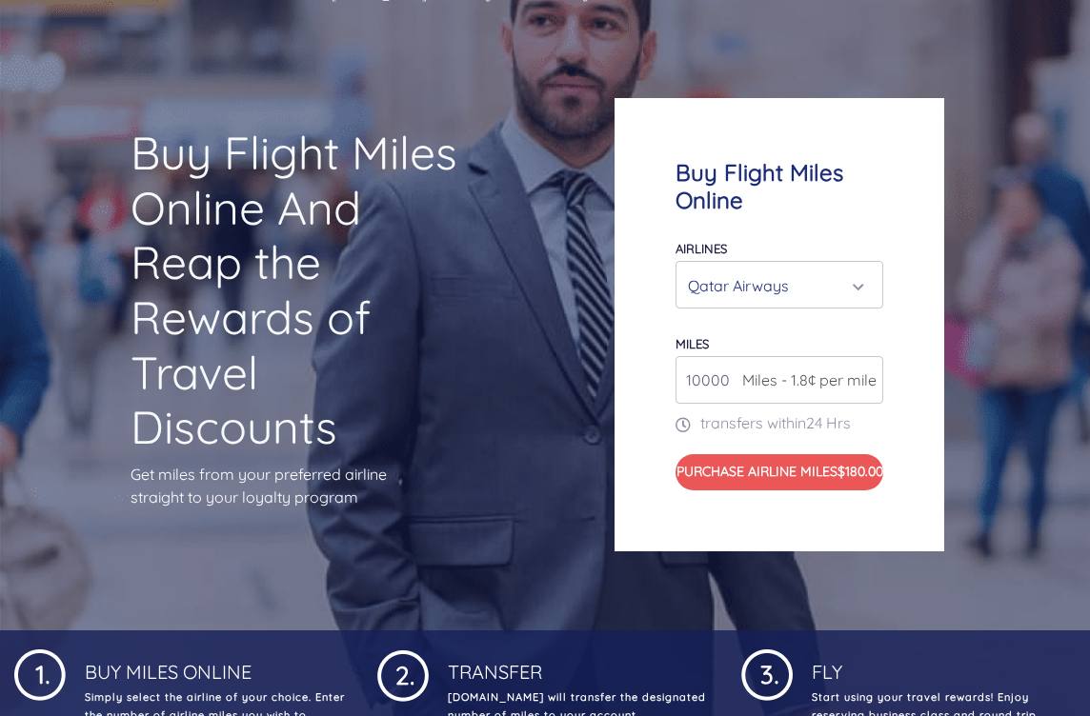
click at [874, 308] on div "Qatar Airways" at bounding box center [779, 285] width 206 height 46
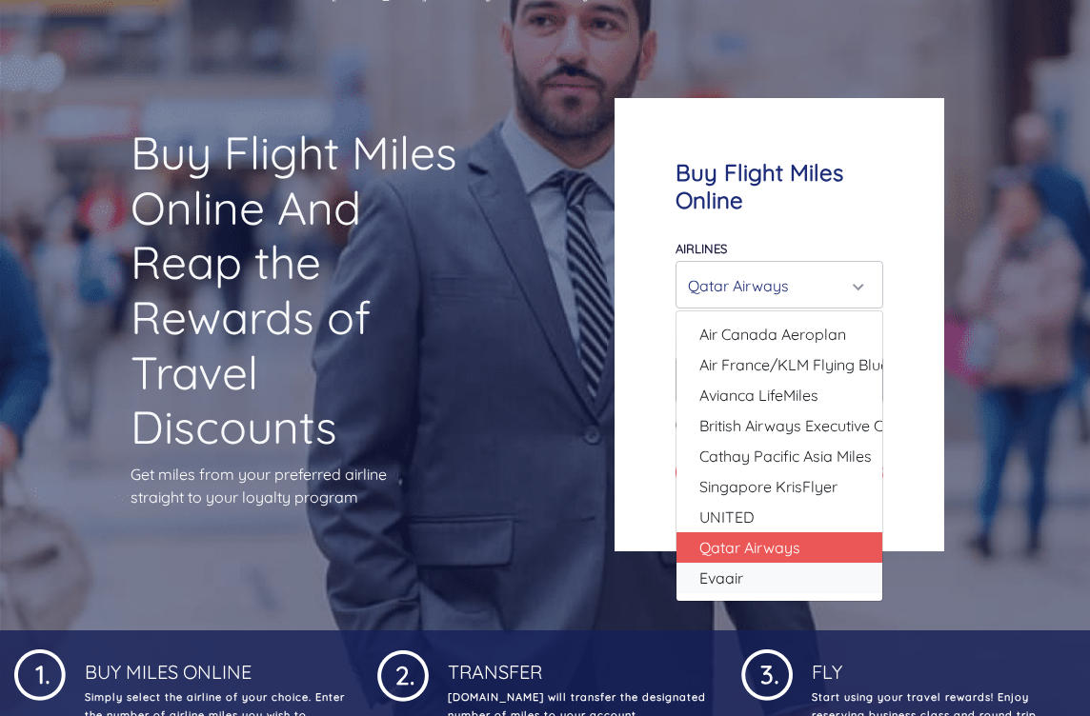
click at [833, 593] on link "Evaair" at bounding box center [779, 578] width 206 height 30
select select "Evaair"
type input "50000"
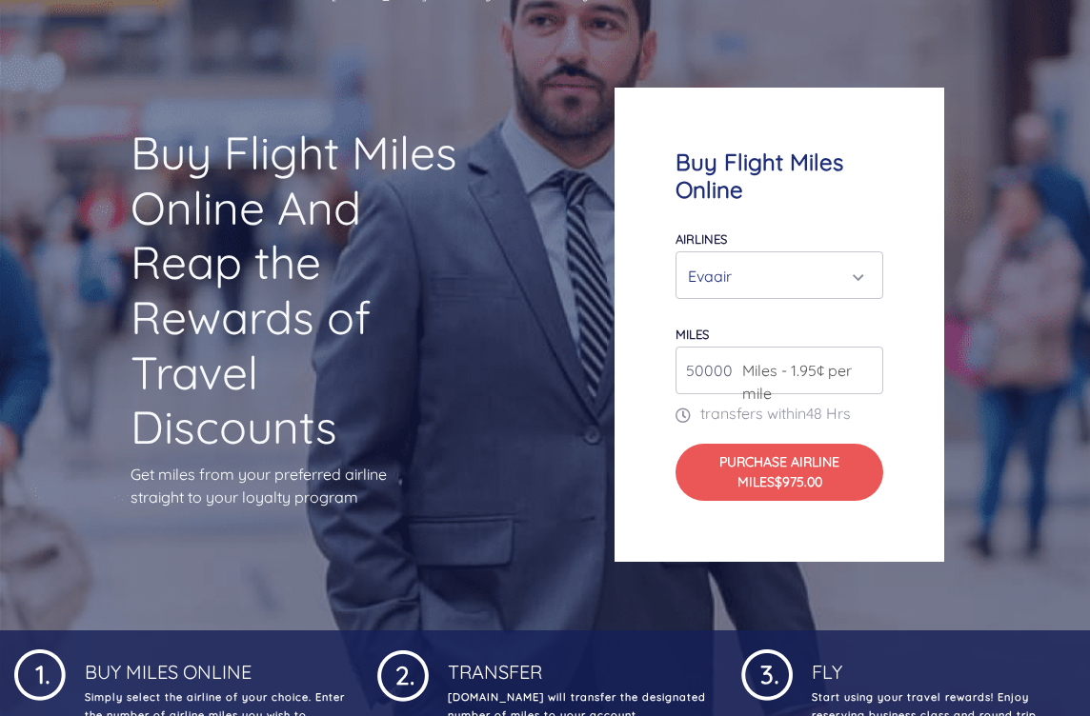
click at [874, 298] on div "Evaair" at bounding box center [779, 275] width 206 height 46
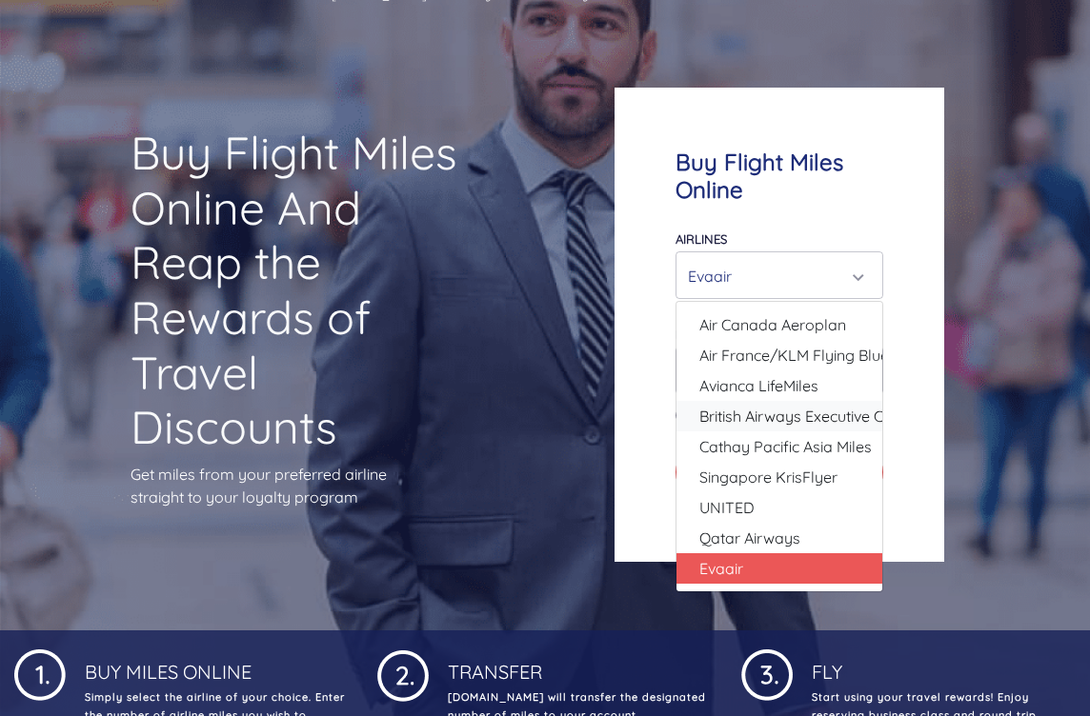
click at [851, 428] on span "British Airways Executive Club" at bounding box center [802, 416] width 206 height 23
select select "British Airways Executive Club"
type input "80000"
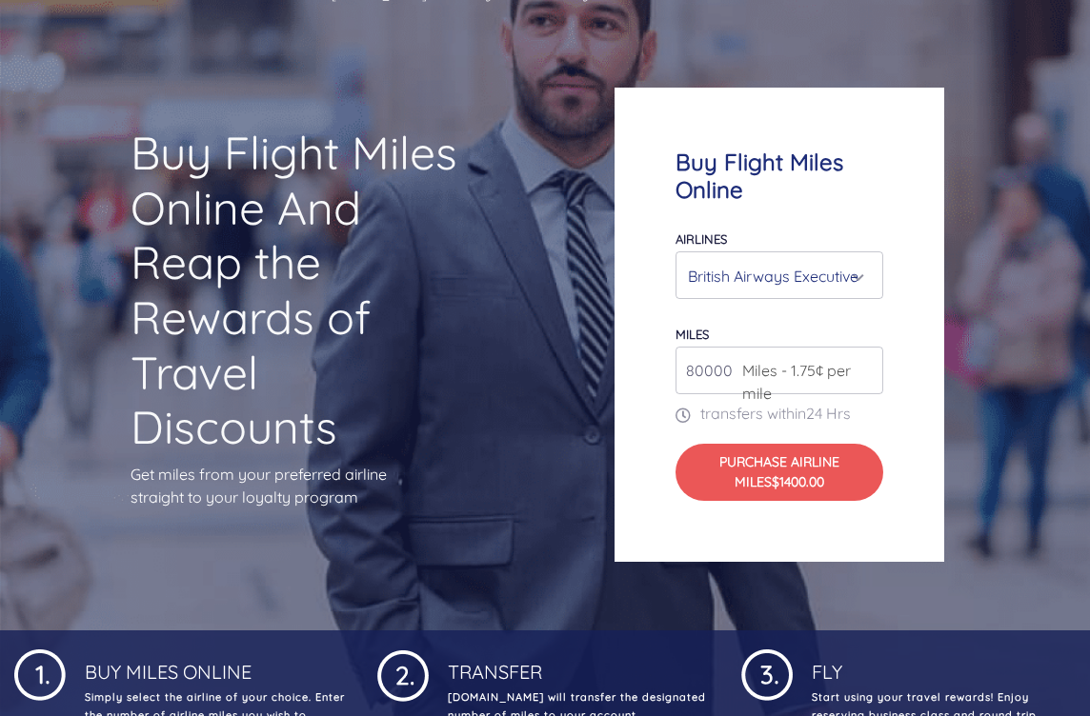
click at [875, 298] on div "British Airways Executive Club" at bounding box center [779, 275] width 206 height 46
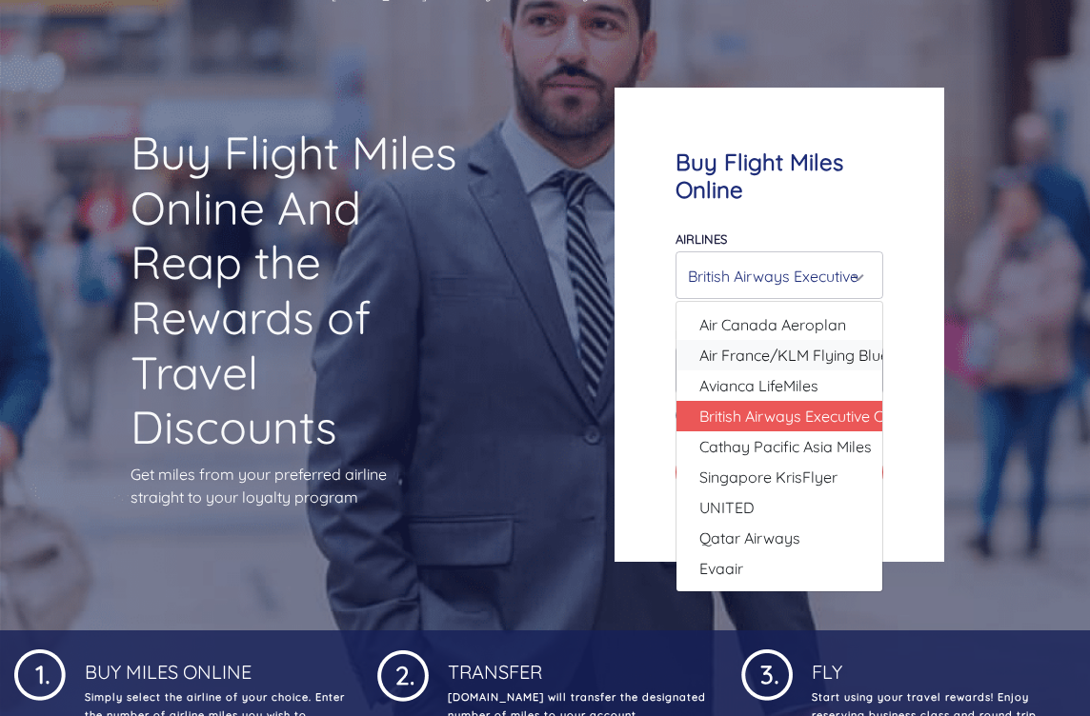
click at [839, 367] on span "Air France/KLM Flying Blue" at bounding box center [794, 355] width 190 height 23
select select "Air France/KLM Flying Blue"
type input "49000"
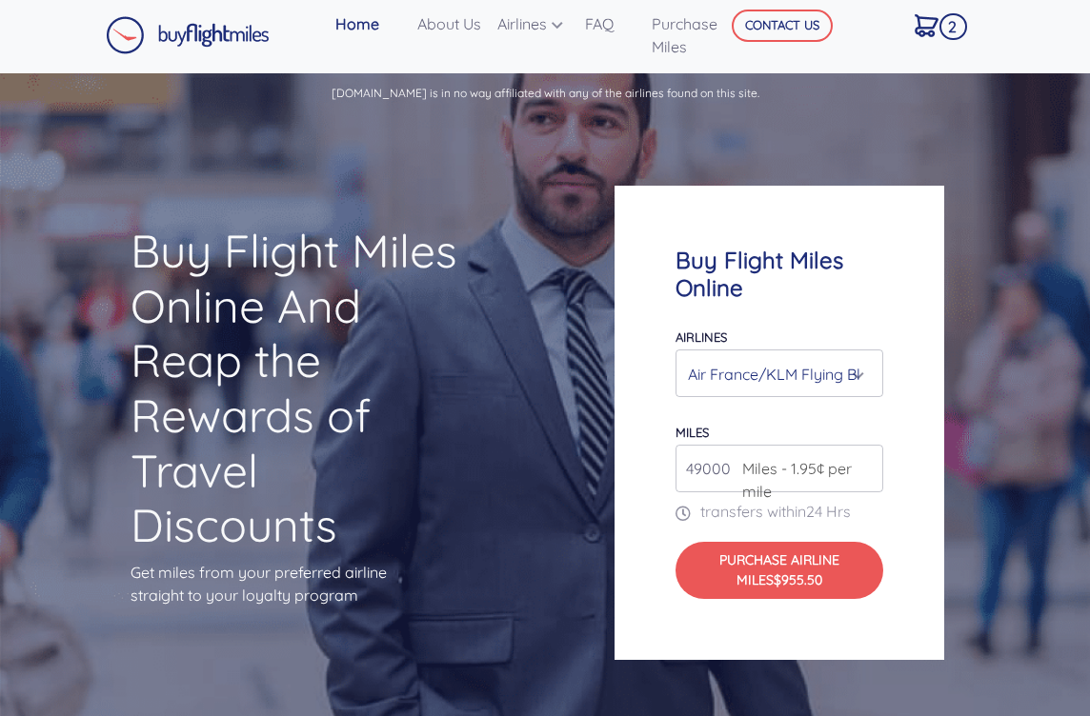
scroll to position [0, 0]
